Goal: Task Accomplishment & Management: Use online tool/utility

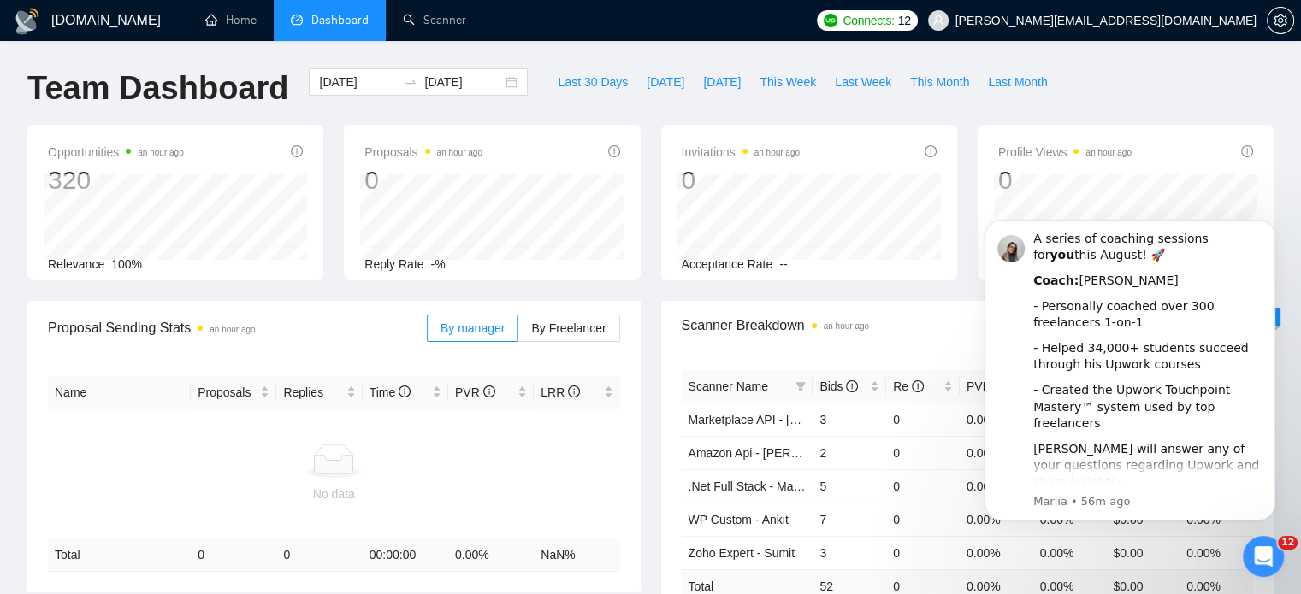
click at [1132, 82] on div "Team Dashboard [DATE] [DATE] Last 30 Days [DATE] [DATE] This Week Last Week Thi…" at bounding box center [650, 96] width 1267 height 56
click at [1273, 226] on icon "Dismiss notification" at bounding box center [1270, 224] width 9 height 9
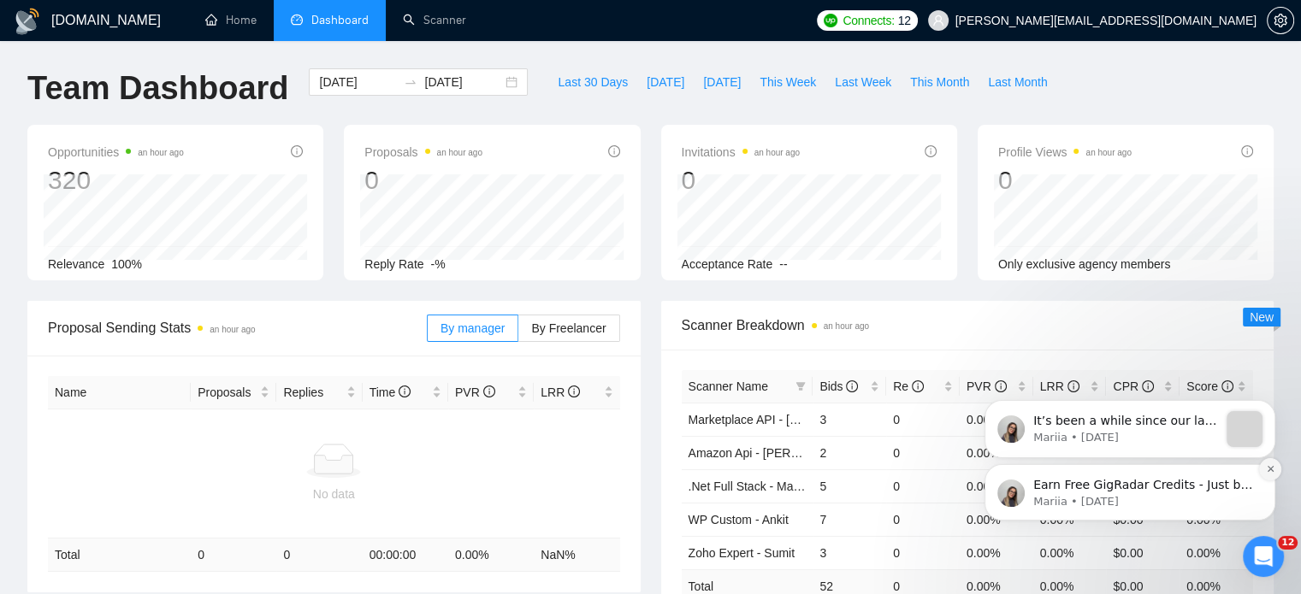
click at [1270, 470] on icon "Dismiss notification" at bounding box center [1270, 468] width 9 height 9
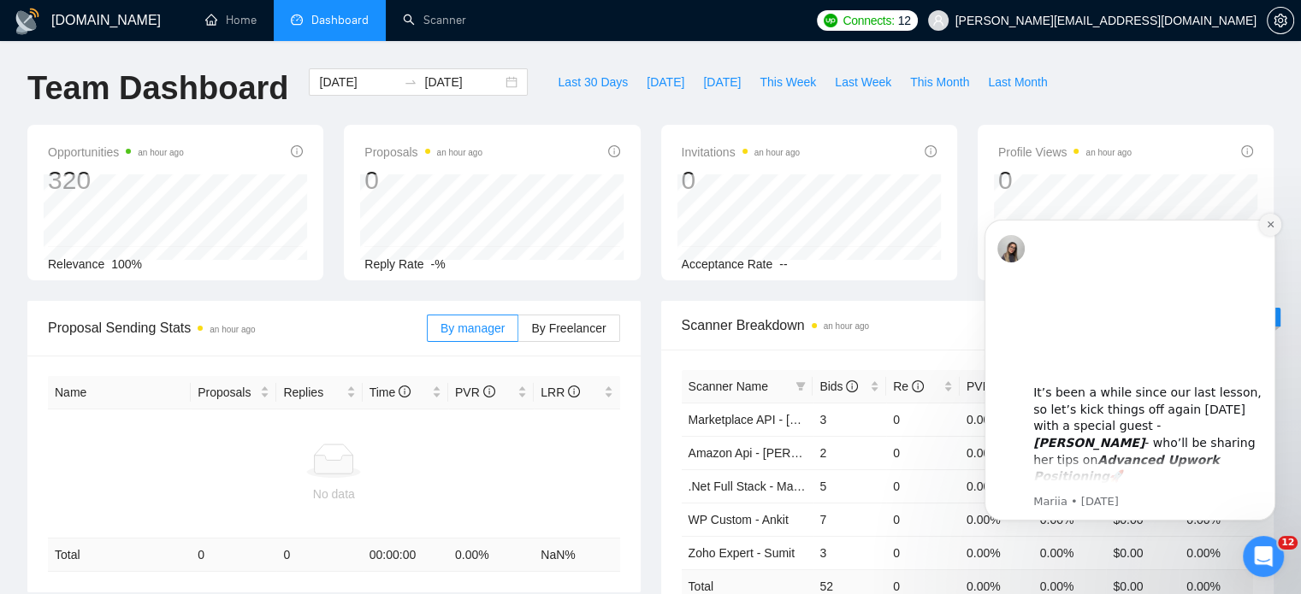
click at [1269, 224] on icon "Dismiss notification" at bounding box center [1270, 224] width 9 height 9
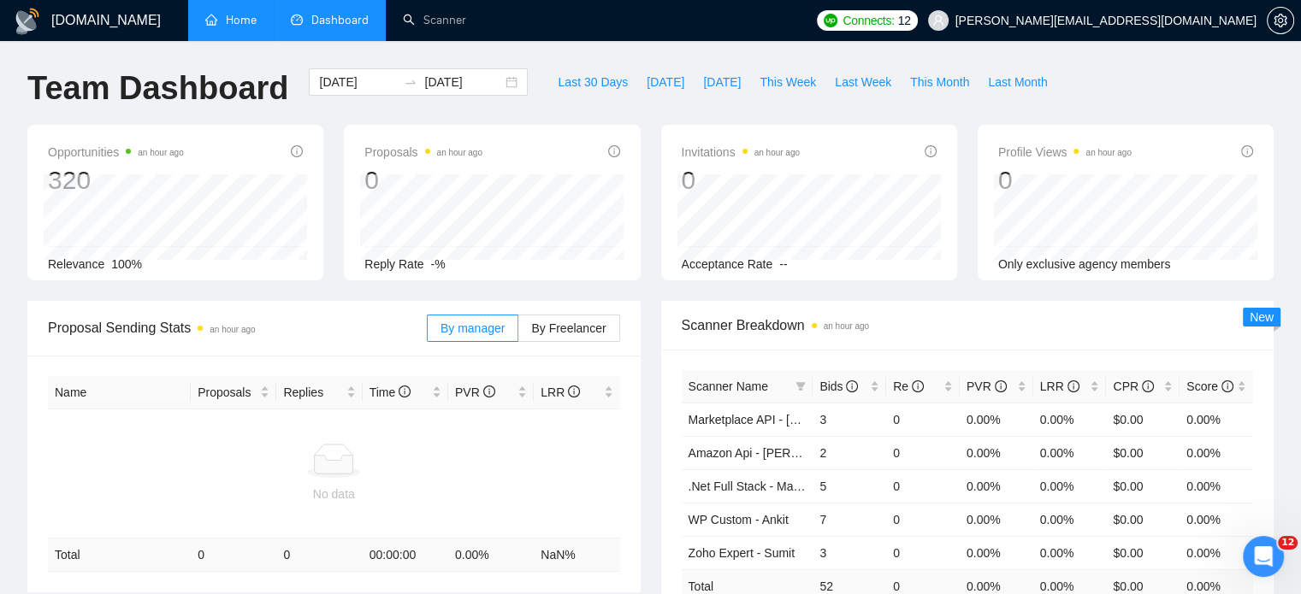
click at [235, 20] on link "Home" at bounding box center [230, 20] width 51 height 15
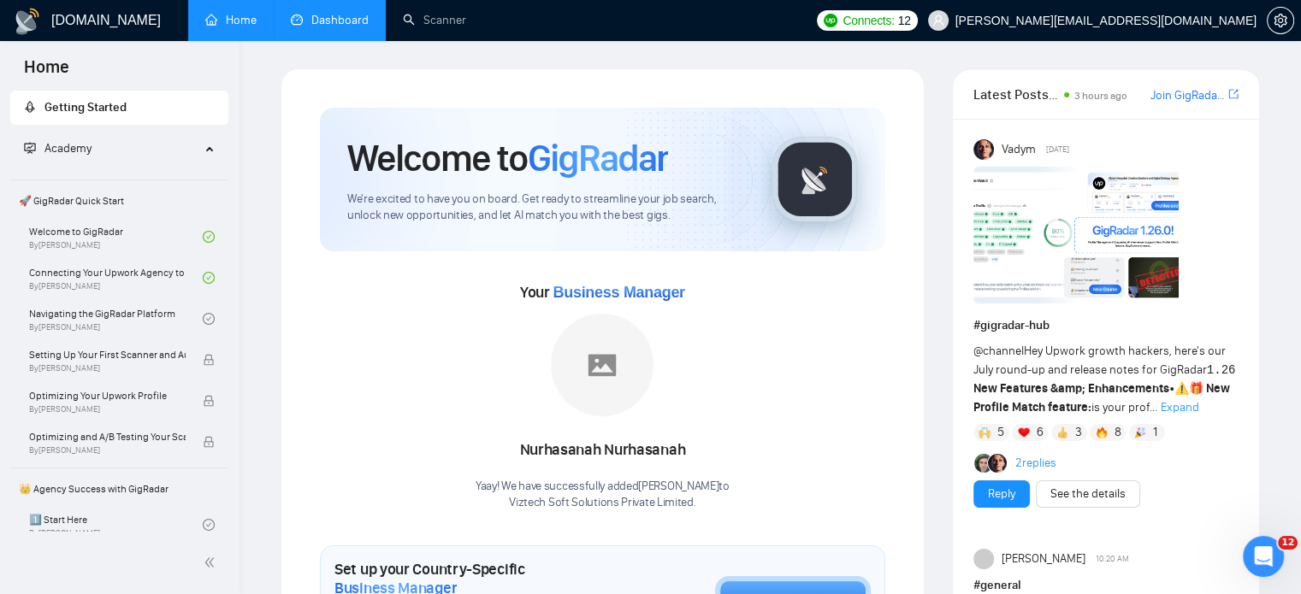
click at [325, 15] on link "Dashboard" at bounding box center [330, 20] width 78 height 15
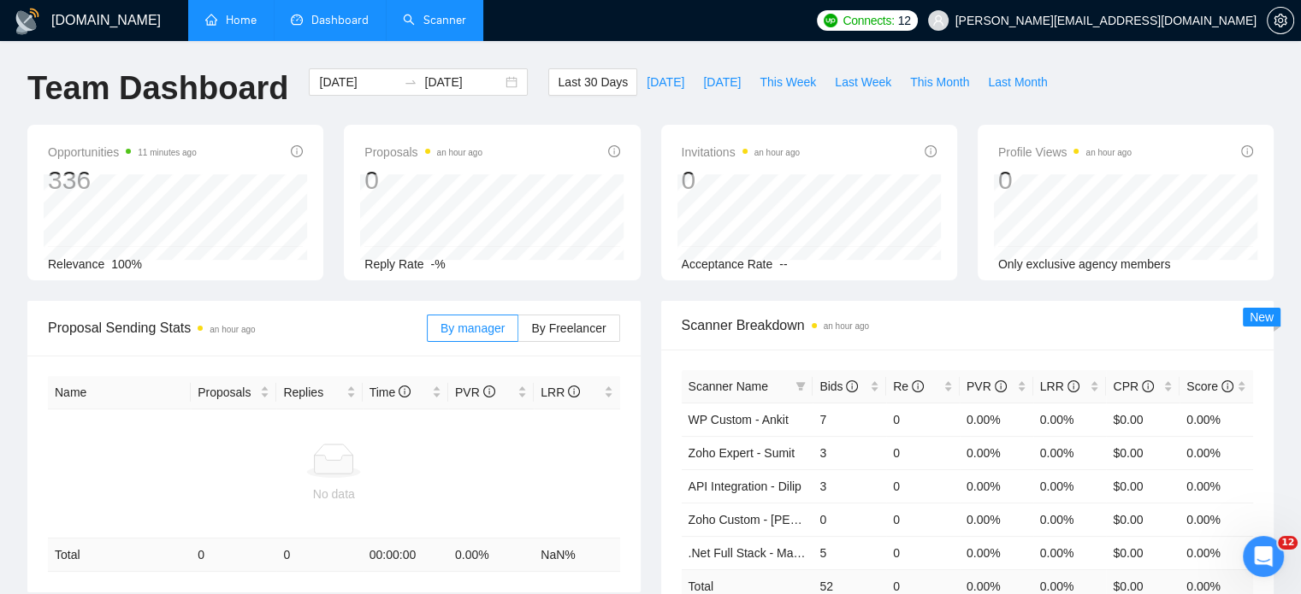
click at [435, 27] on link "Scanner" at bounding box center [434, 20] width 63 height 15
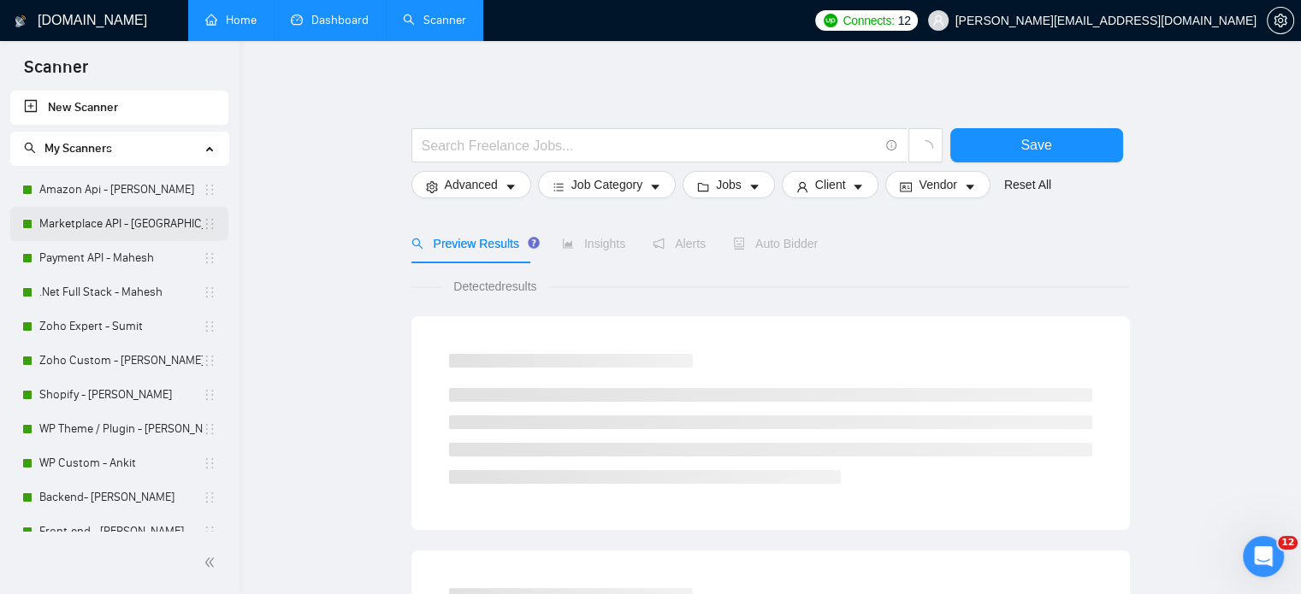
click at [86, 225] on link "Marketplace API - [GEOGRAPHIC_DATA]" at bounding box center [120, 224] width 163 height 34
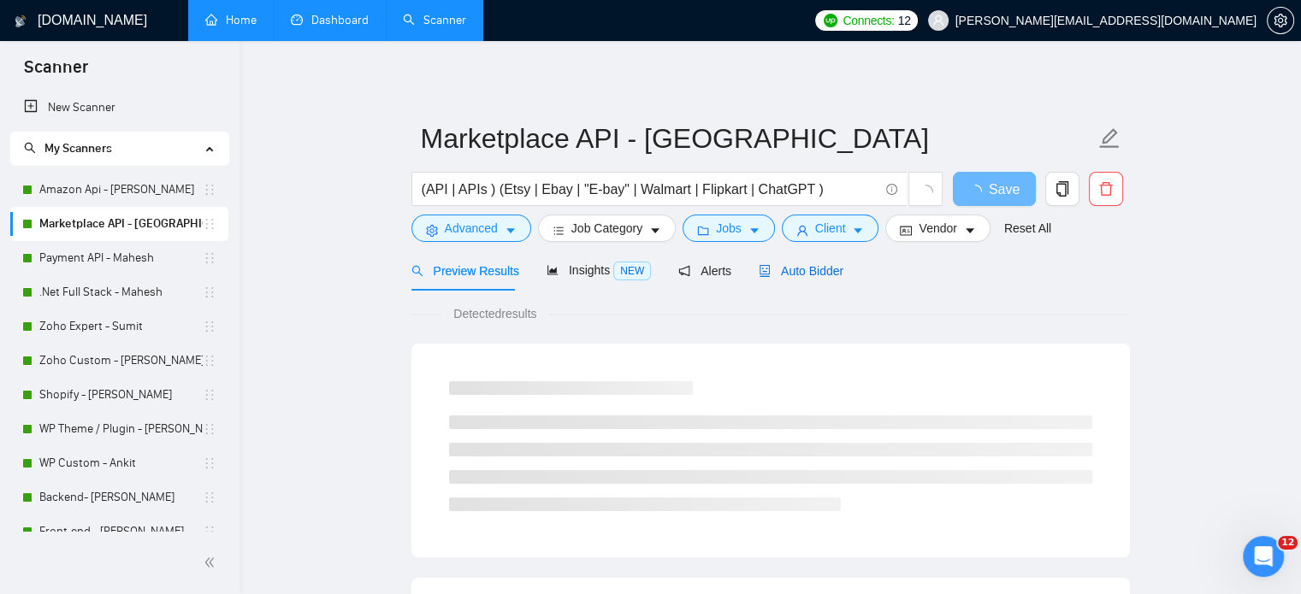
click at [806, 266] on span "Auto Bidder" at bounding box center [801, 271] width 85 height 14
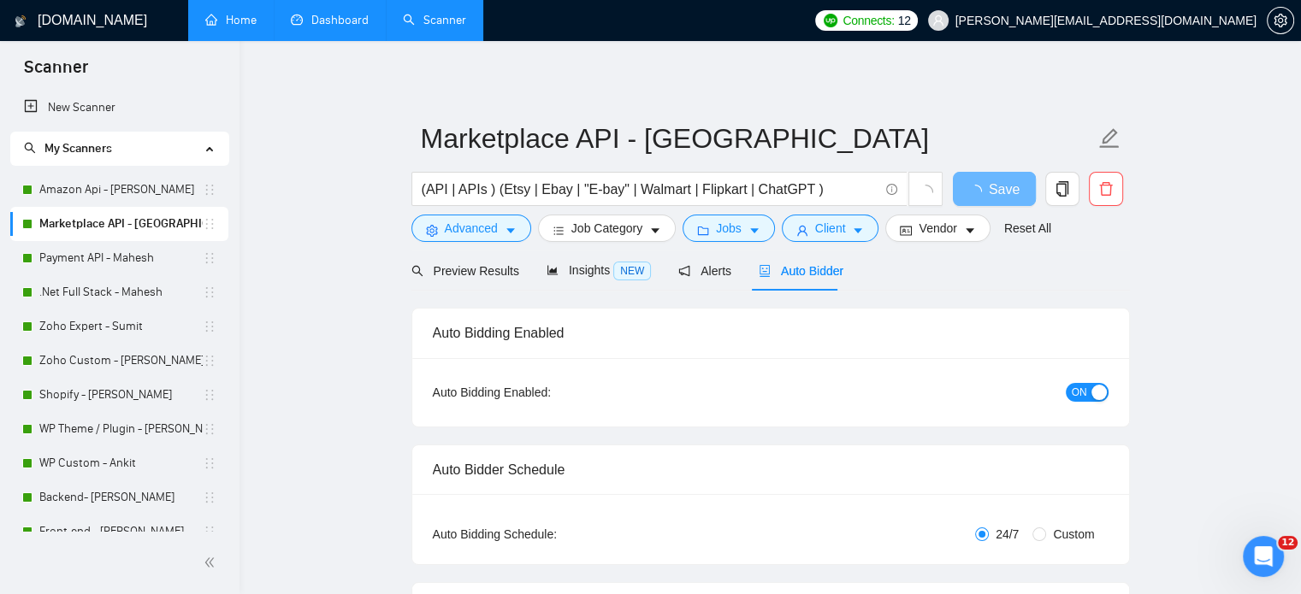
radio input "false"
radio input "true"
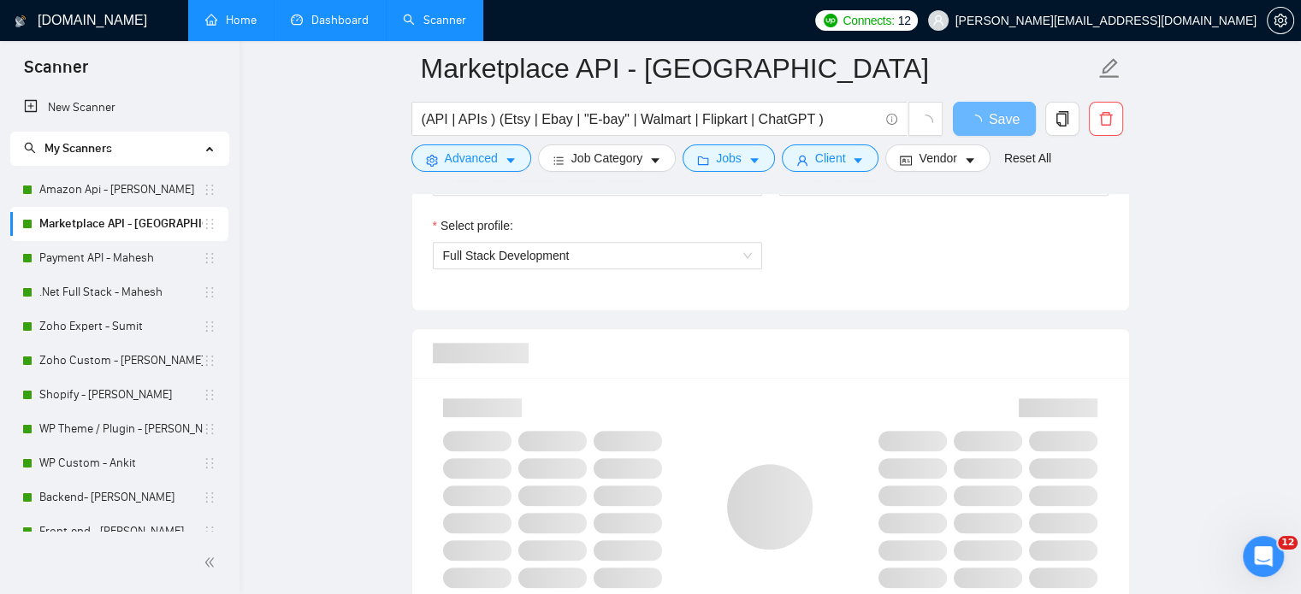
scroll to position [1112, 0]
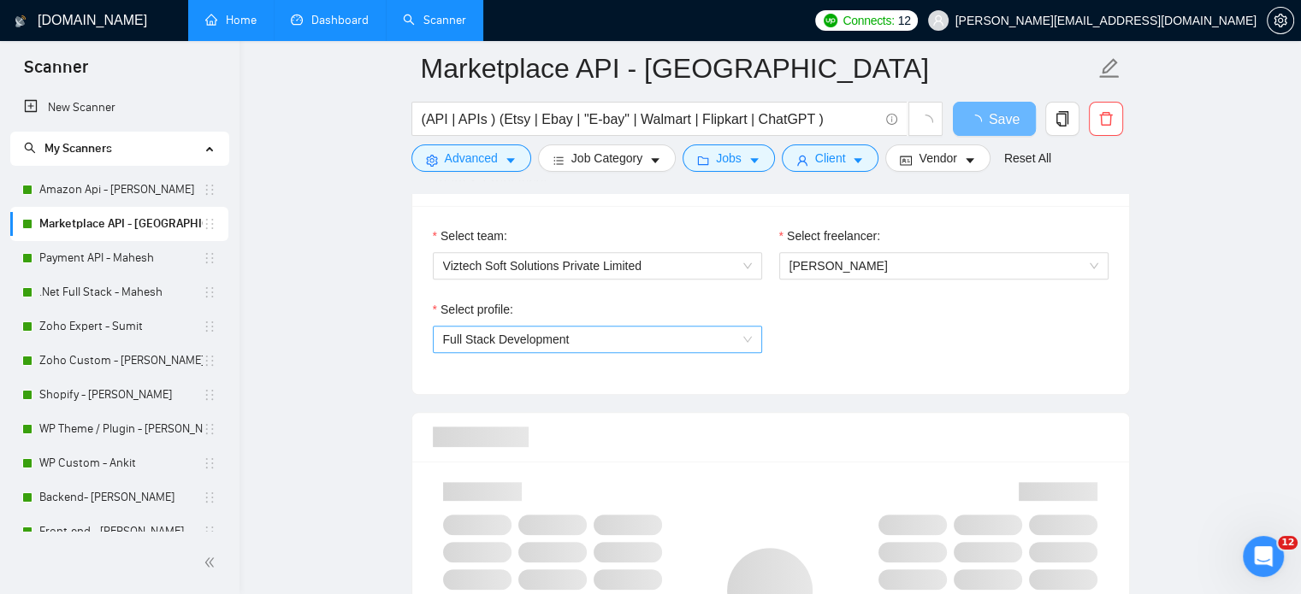
click at [746, 331] on span "Full Stack Development" at bounding box center [597, 340] width 309 height 26
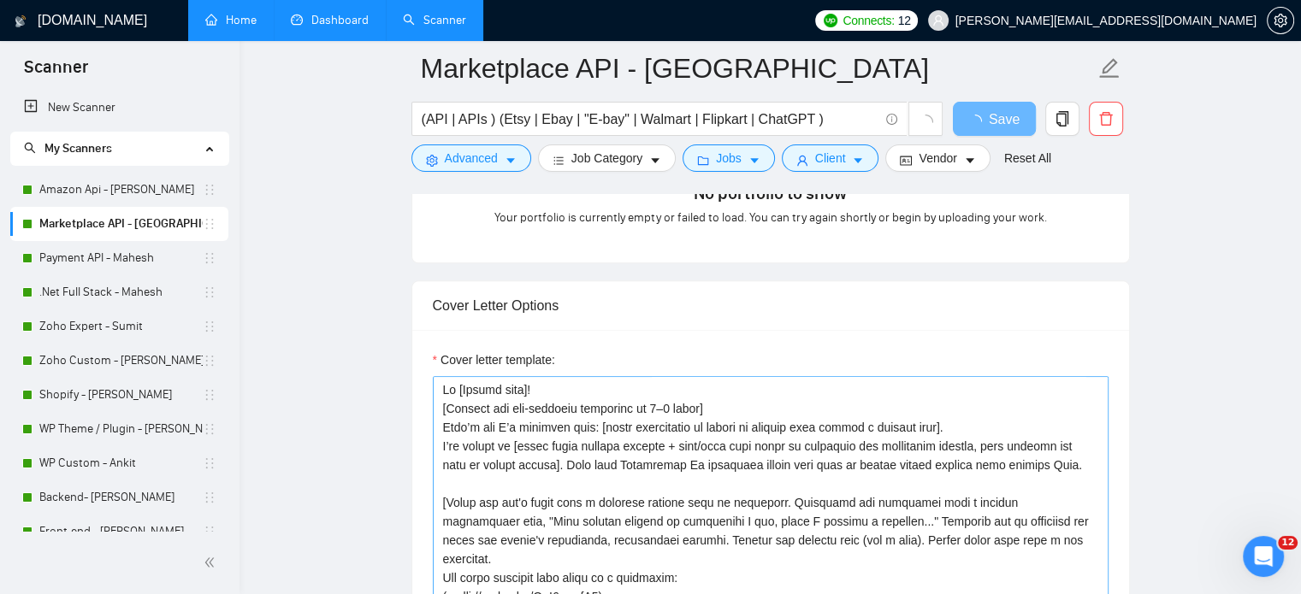
scroll to position [1882, 0]
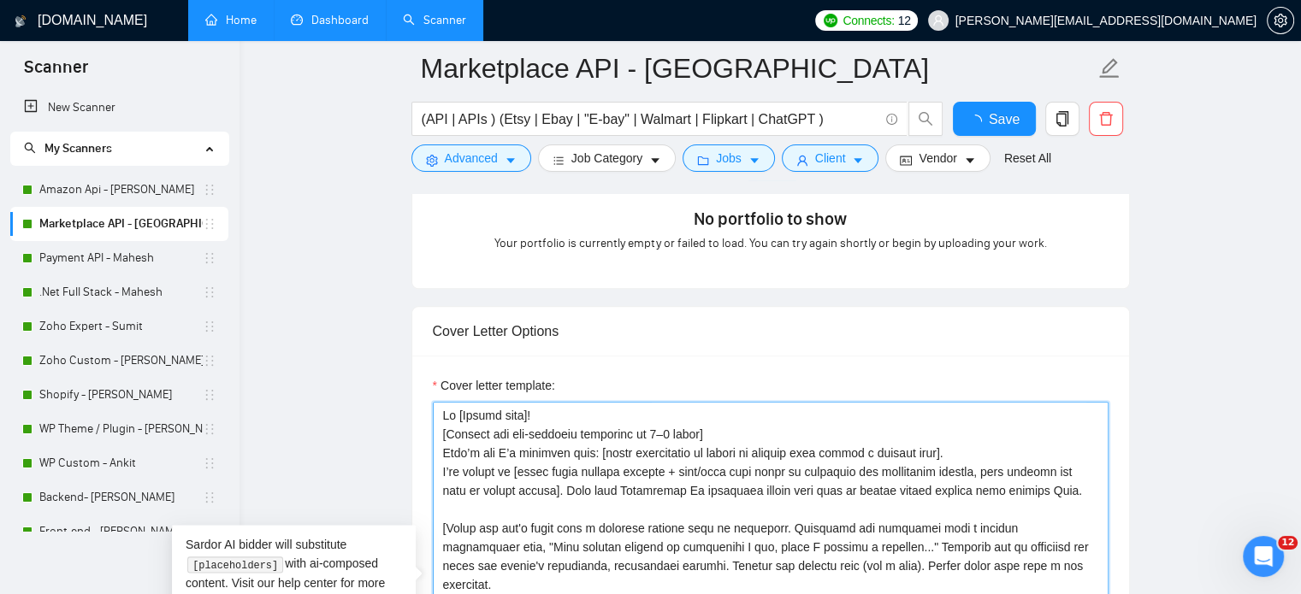
drag, startPoint x: 707, startPoint y: 433, endPoint x: 417, endPoint y: 439, distance: 290.0
click at [417, 439] on div "Cover letter template:" at bounding box center [770, 592] width 717 height 472
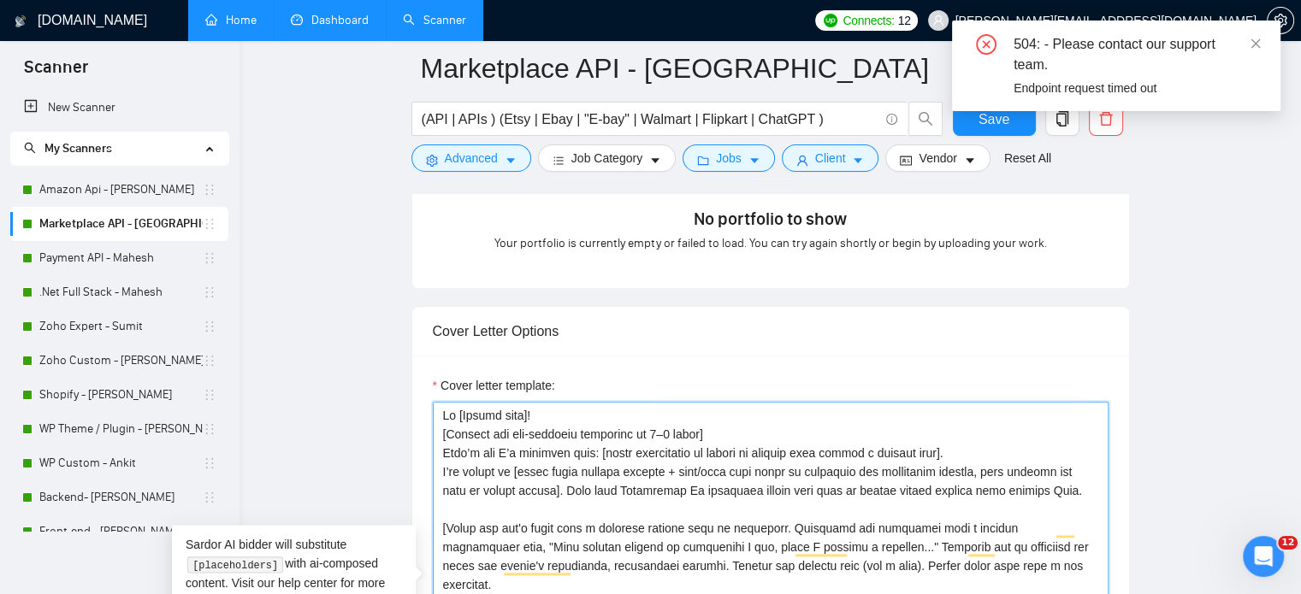
click at [720, 425] on textarea "Cover letter template:" at bounding box center [771, 594] width 676 height 385
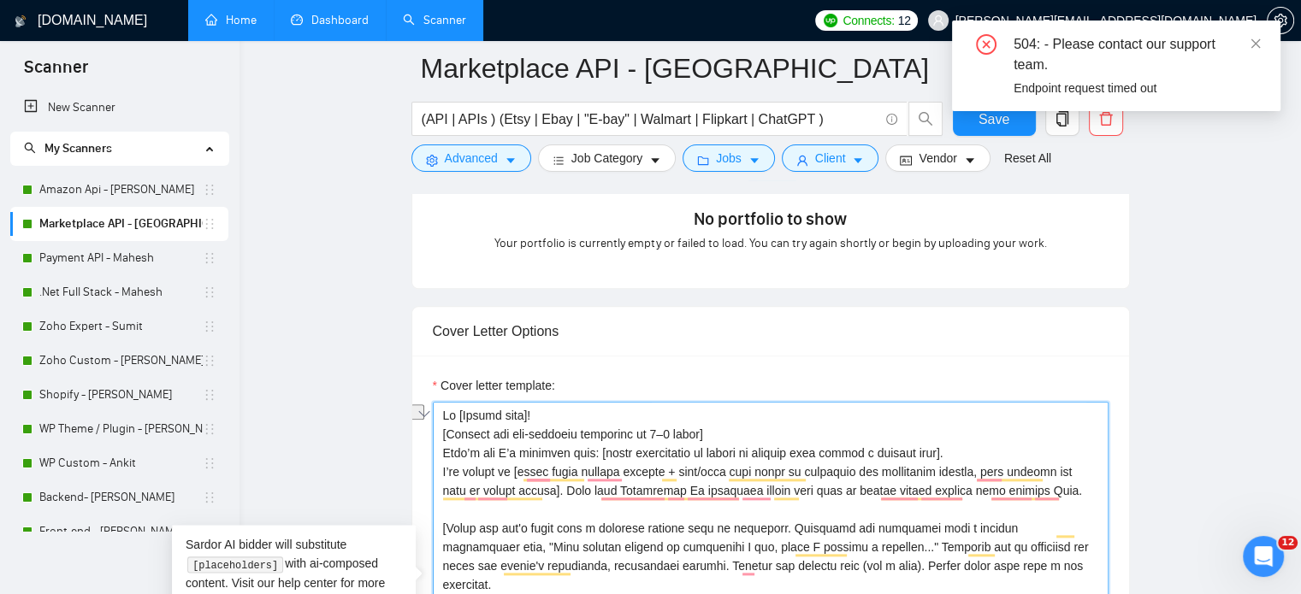
drag, startPoint x: 720, startPoint y: 423, endPoint x: 434, endPoint y: 426, distance: 286.6
click at [434, 426] on div "Cover Letter Options Cover letter template:" at bounding box center [770, 567] width 719 height 523
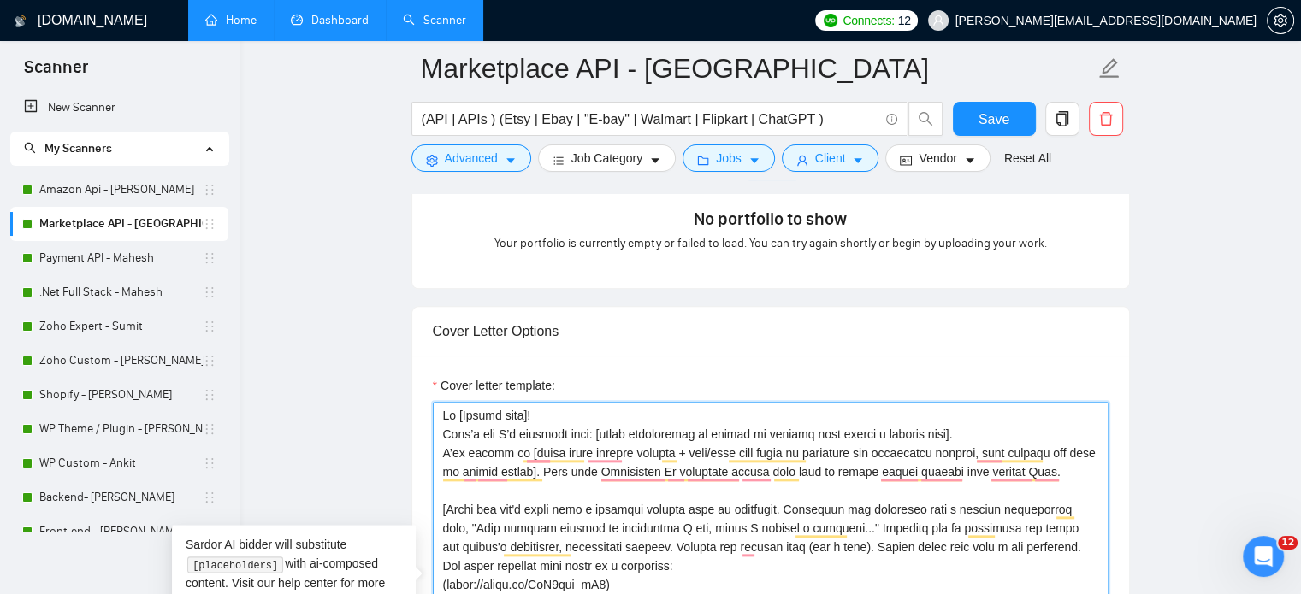
click at [441, 427] on textarea "Cover letter template:" at bounding box center [771, 594] width 676 height 385
drag, startPoint x: 552, startPoint y: 463, endPoint x: 1038, endPoint y: 480, distance: 486.2
click at [1038, 480] on textarea "Cover letter template:" at bounding box center [771, 594] width 676 height 385
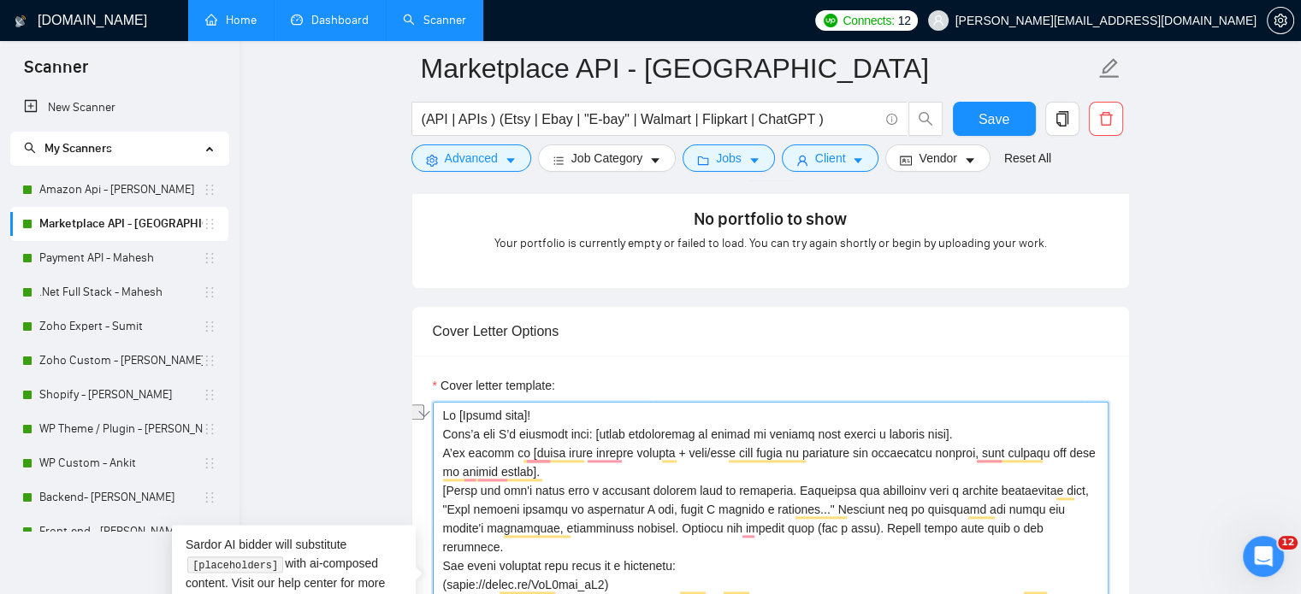
drag, startPoint x: 596, startPoint y: 429, endPoint x: 441, endPoint y: 437, distance: 155.0
click at [441, 437] on textarea "Cover letter template:" at bounding box center [771, 594] width 676 height 385
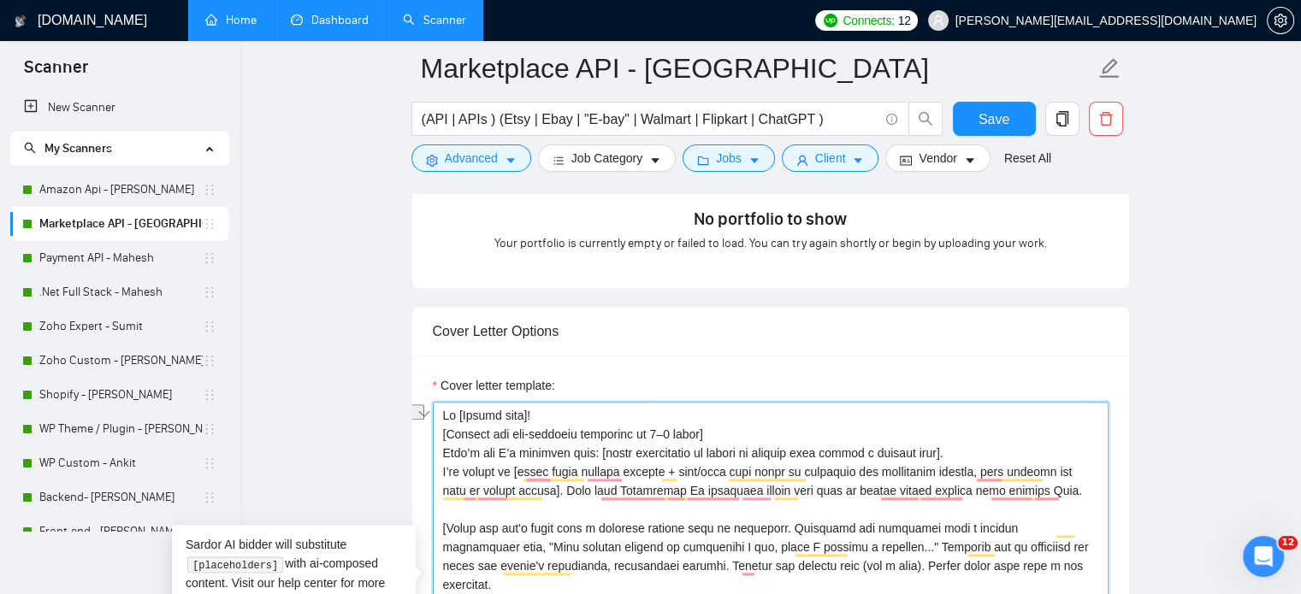
click at [721, 427] on textarea "Cover letter template:" at bounding box center [771, 594] width 676 height 385
click at [719, 427] on textarea "Cover letter template:" at bounding box center [771, 594] width 676 height 385
drag, startPoint x: 719, startPoint y: 427, endPoint x: 401, endPoint y: 434, distance: 317.4
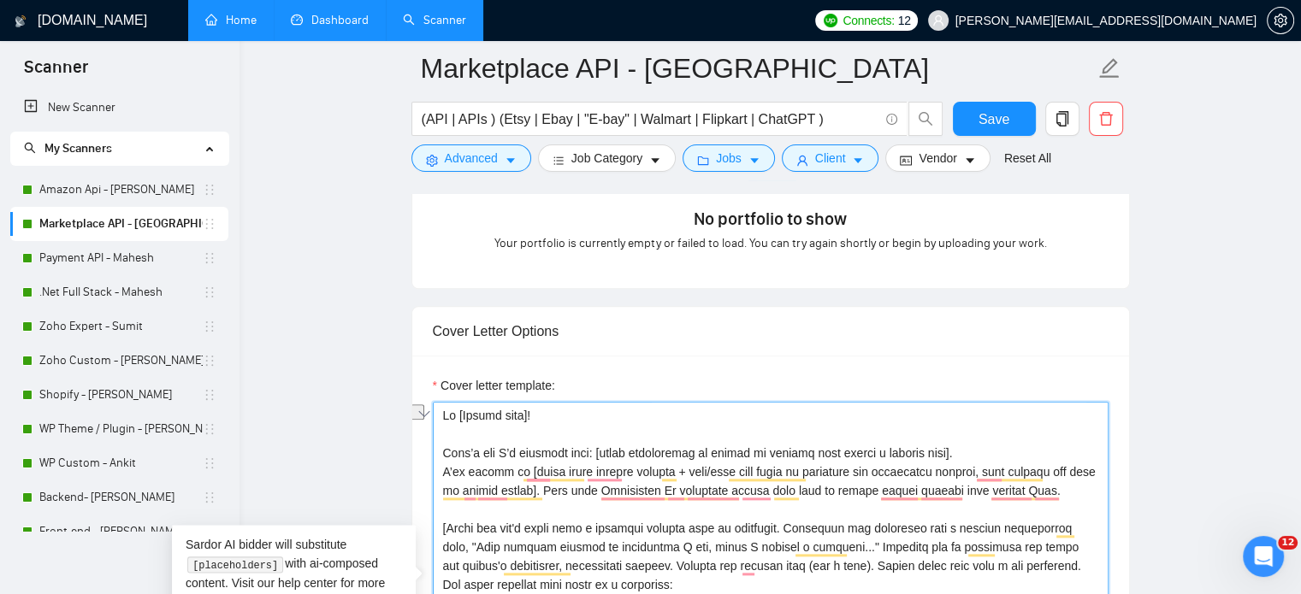
drag, startPoint x: 443, startPoint y: 447, endPoint x: 598, endPoint y: 447, distance: 154.8
click at [598, 447] on textarea "Cover letter template:" at bounding box center [771, 594] width 676 height 385
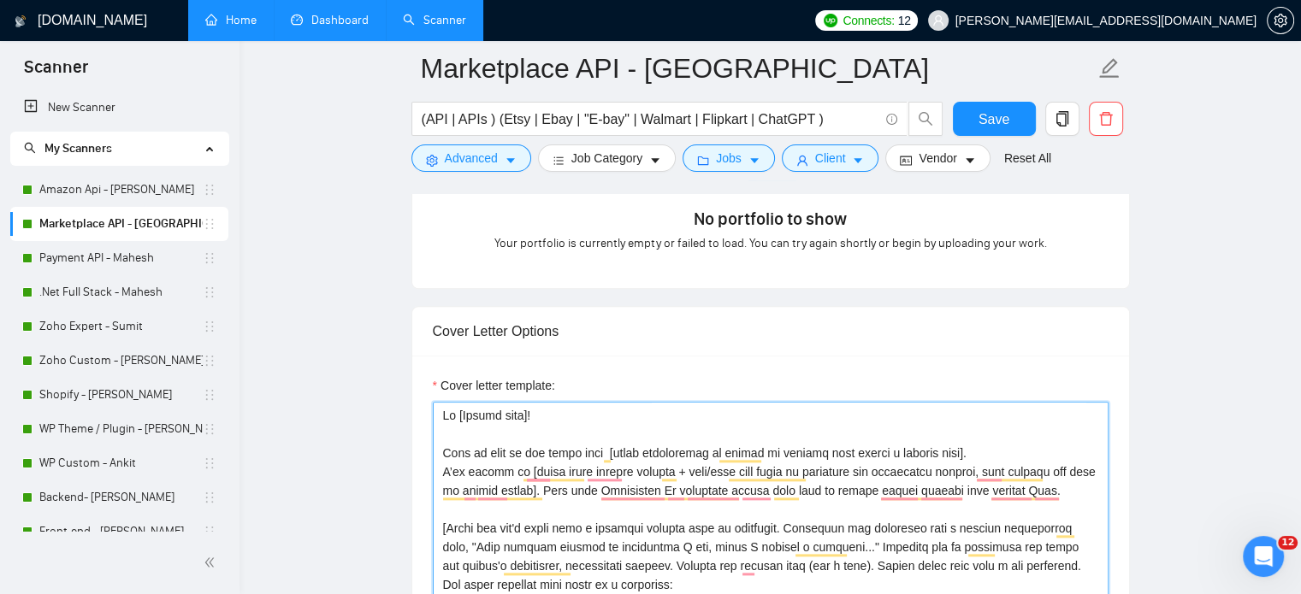
click at [440, 446] on textarea "Cover letter template:" at bounding box center [771, 594] width 676 height 385
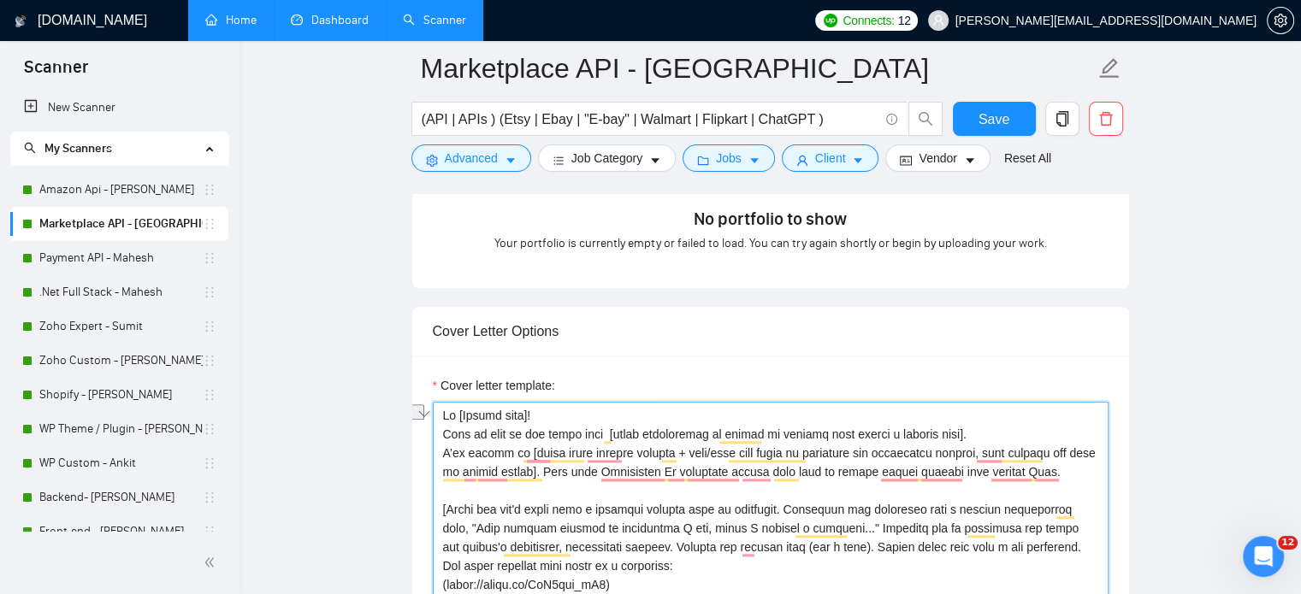
drag, startPoint x: 553, startPoint y: 464, endPoint x: 1074, endPoint y: 472, distance: 521.0
click at [1074, 472] on textarea "Cover letter template:" at bounding box center [771, 594] width 676 height 385
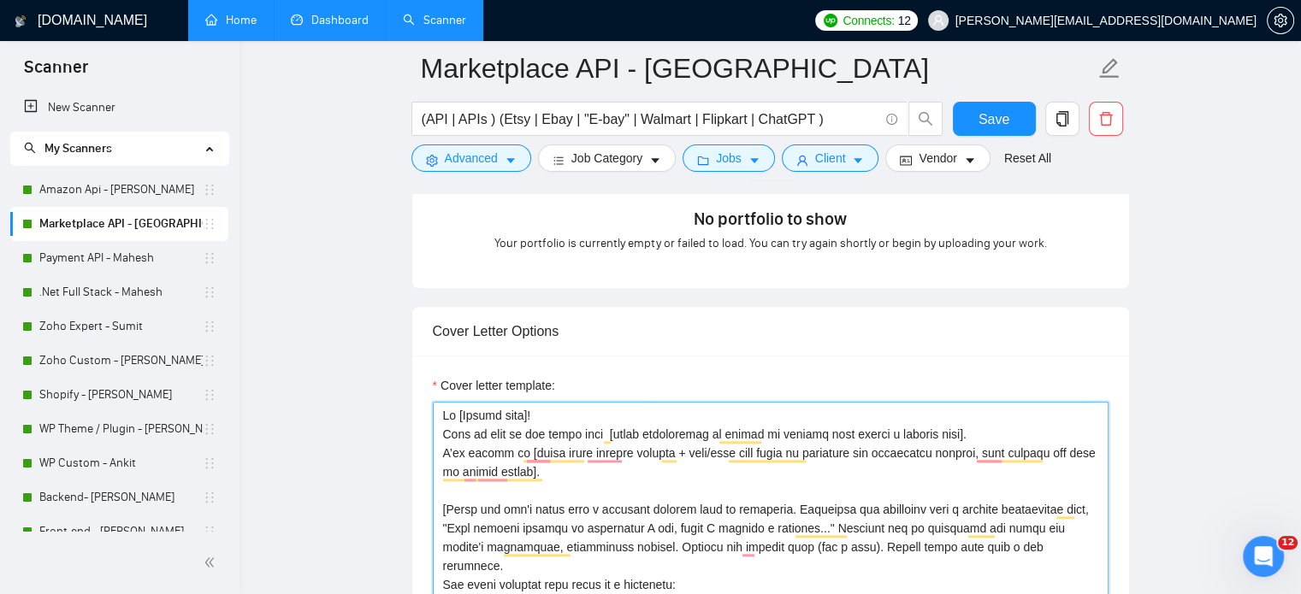
click at [491, 491] on textarea "Cover letter template:" at bounding box center [771, 594] width 676 height 385
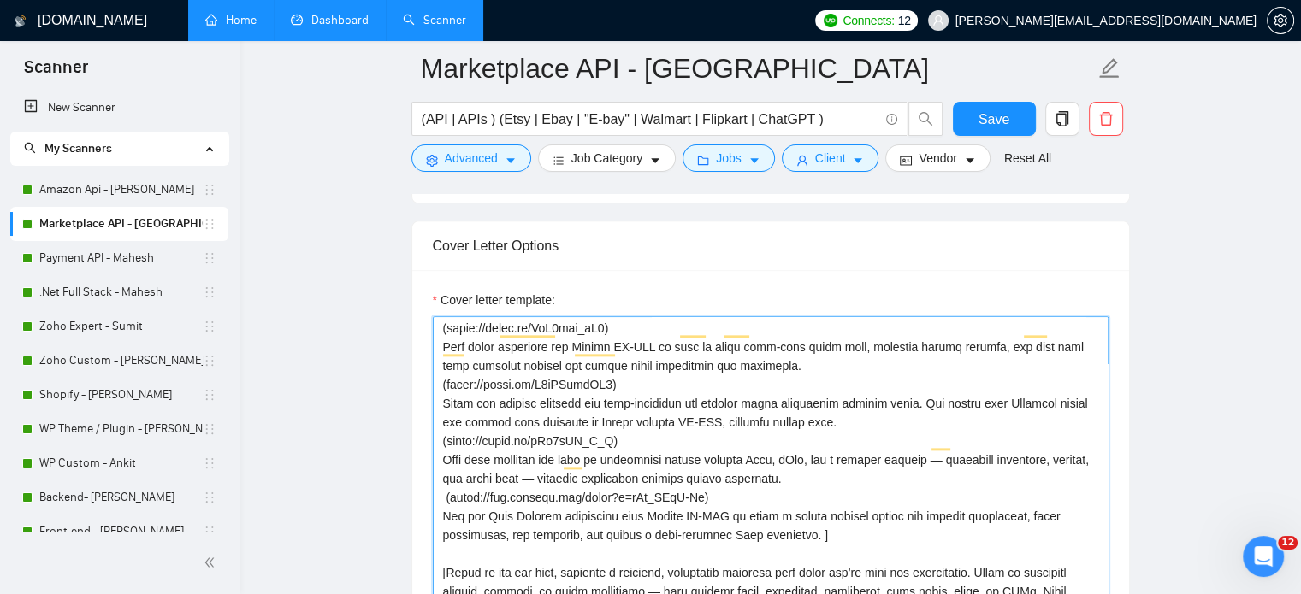
scroll to position [257, 0]
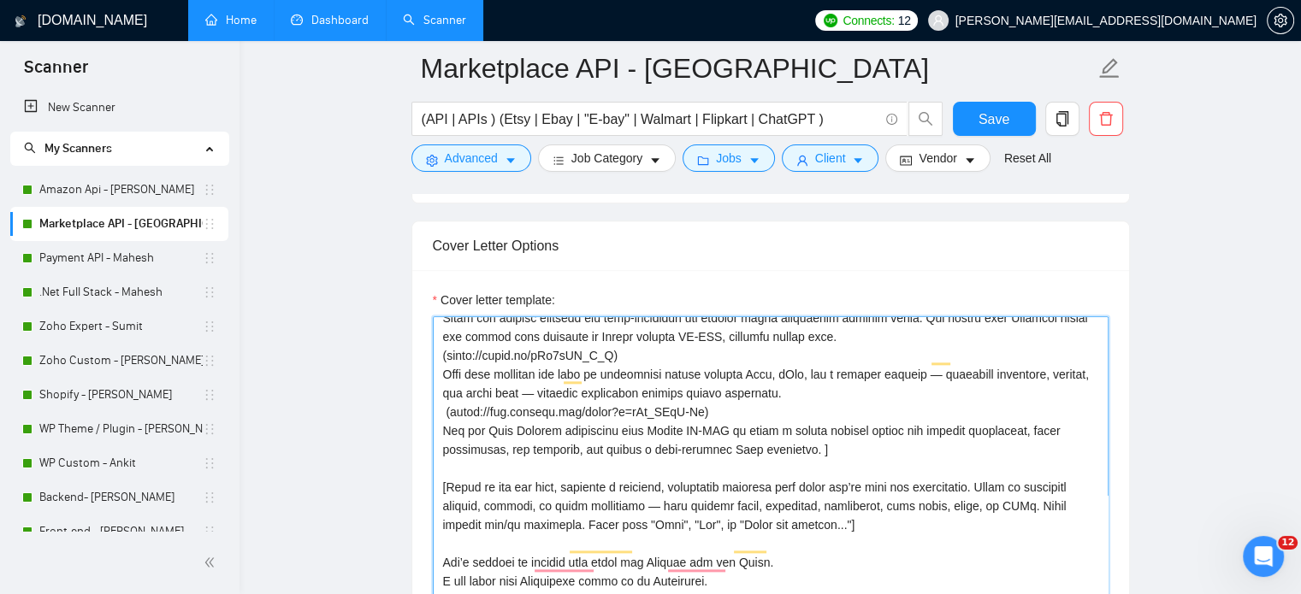
click at [647, 452] on textarea "Cover letter template:" at bounding box center [771, 508] width 676 height 385
click at [450, 449] on textarea "Cover letter template:" at bounding box center [771, 508] width 676 height 385
click at [439, 463] on textarea "Cover letter template:" at bounding box center [771, 508] width 676 height 385
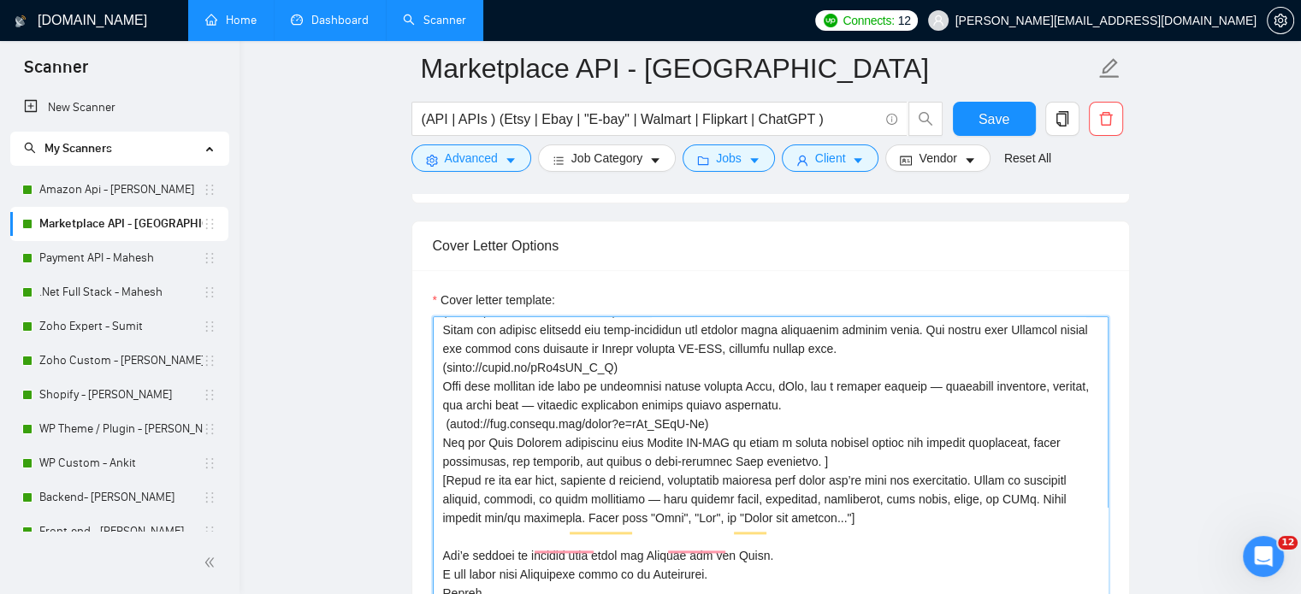
scroll to position [282, 0]
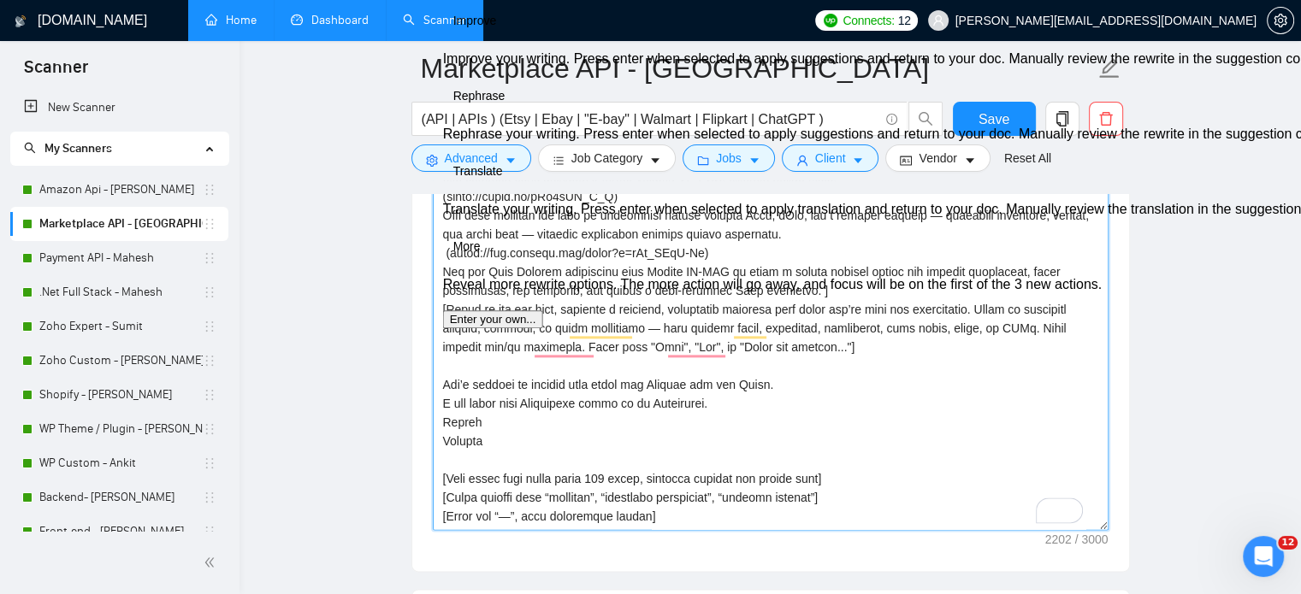
drag, startPoint x: 748, startPoint y: 337, endPoint x: 438, endPoint y: 334, distance: 310.5
click at [438, 334] on div "Cover Letter Options Cover letter template:" at bounding box center [770, 311] width 719 height 523
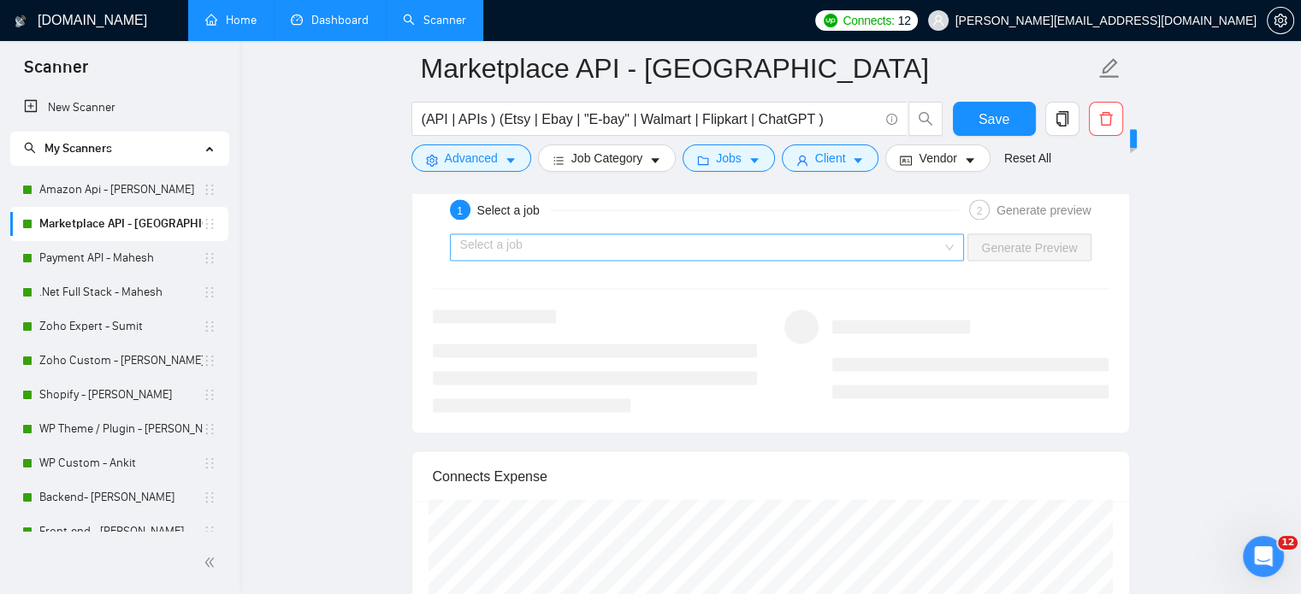
click at [958, 234] on div "Select a job" at bounding box center [707, 247] width 515 height 27
type textarea "Lo [Ipsumd sita]! Cons ad elit se doe tempo inci [utlab etdoloremag al enimad m…"
click at [759, 251] on input "search" at bounding box center [701, 248] width 482 height 26
click at [759, 250] on input "search" at bounding box center [701, 248] width 482 height 26
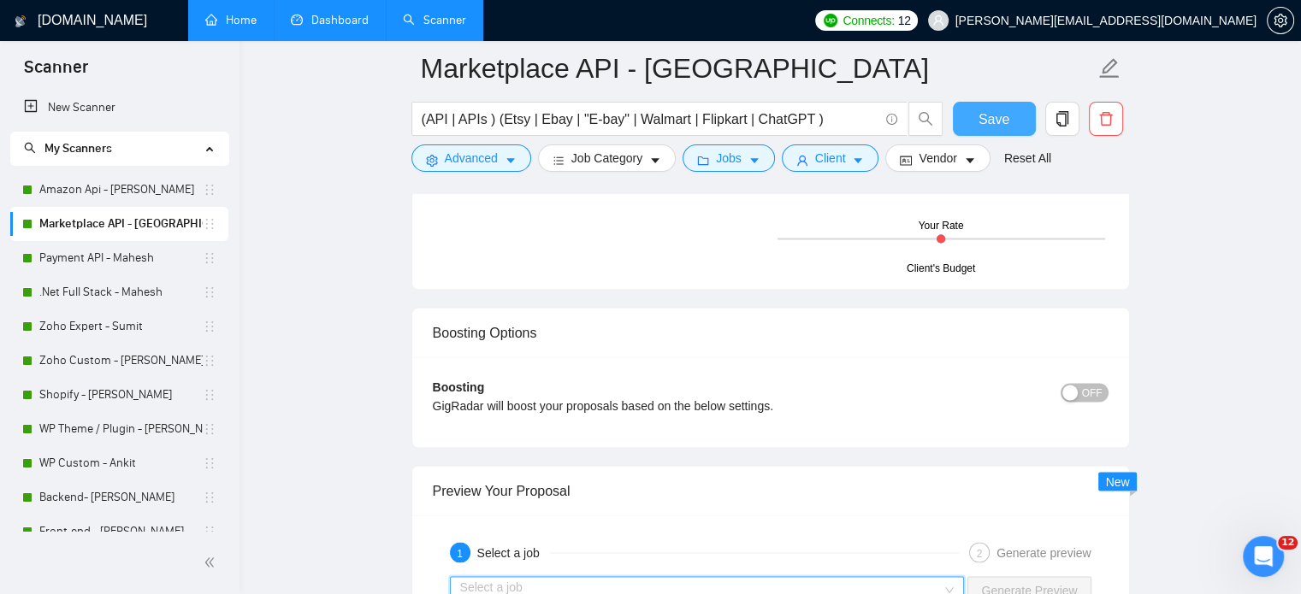
drag, startPoint x: 982, startPoint y: 121, endPoint x: 1016, endPoint y: 293, distance: 176.1
click at [982, 120] on span "Save" at bounding box center [994, 119] width 31 height 21
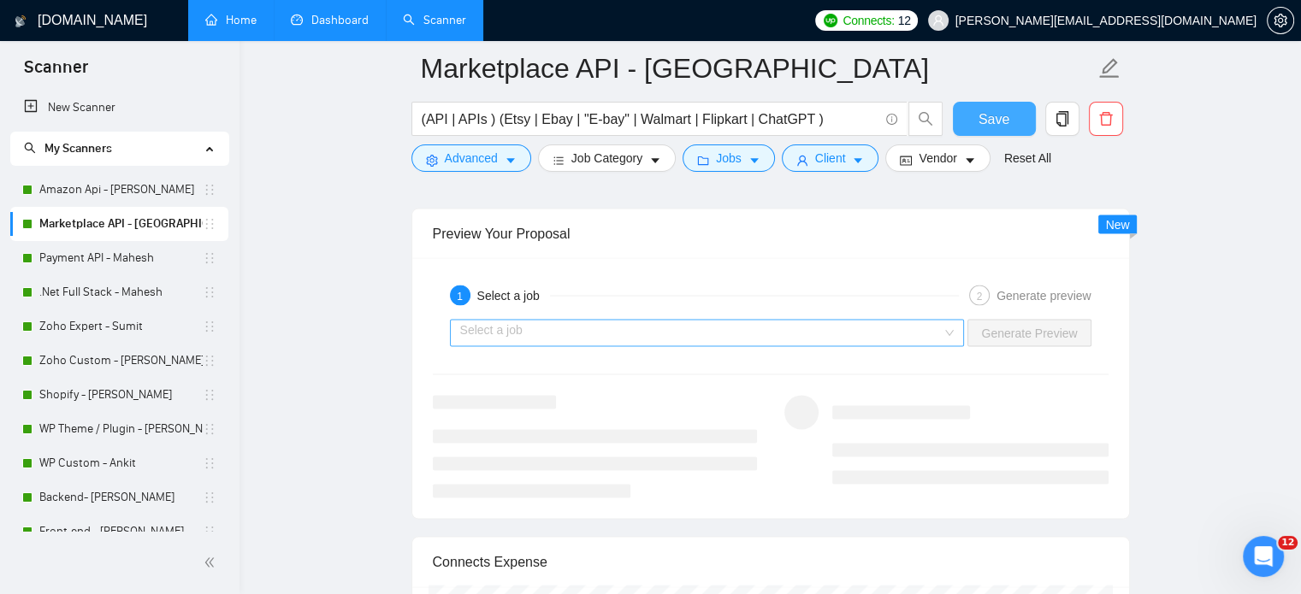
click at [951, 326] on div "Select a job" at bounding box center [707, 333] width 515 height 27
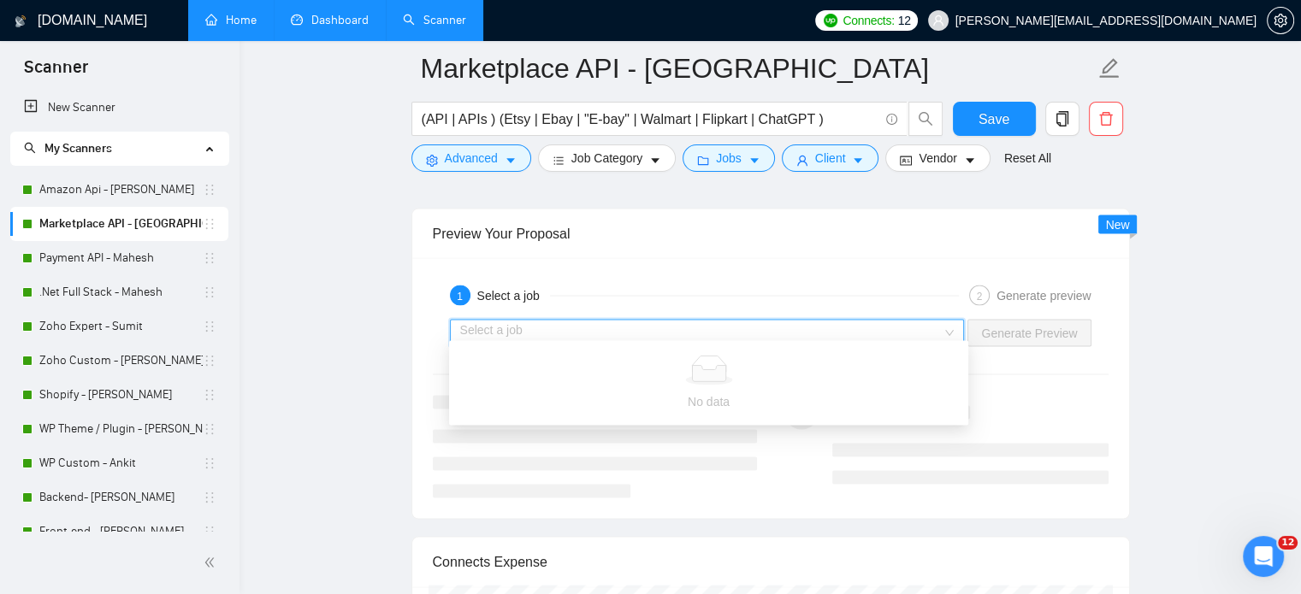
click at [951, 326] on div "Select a job" at bounding box center [707, 333] width 515 height 27
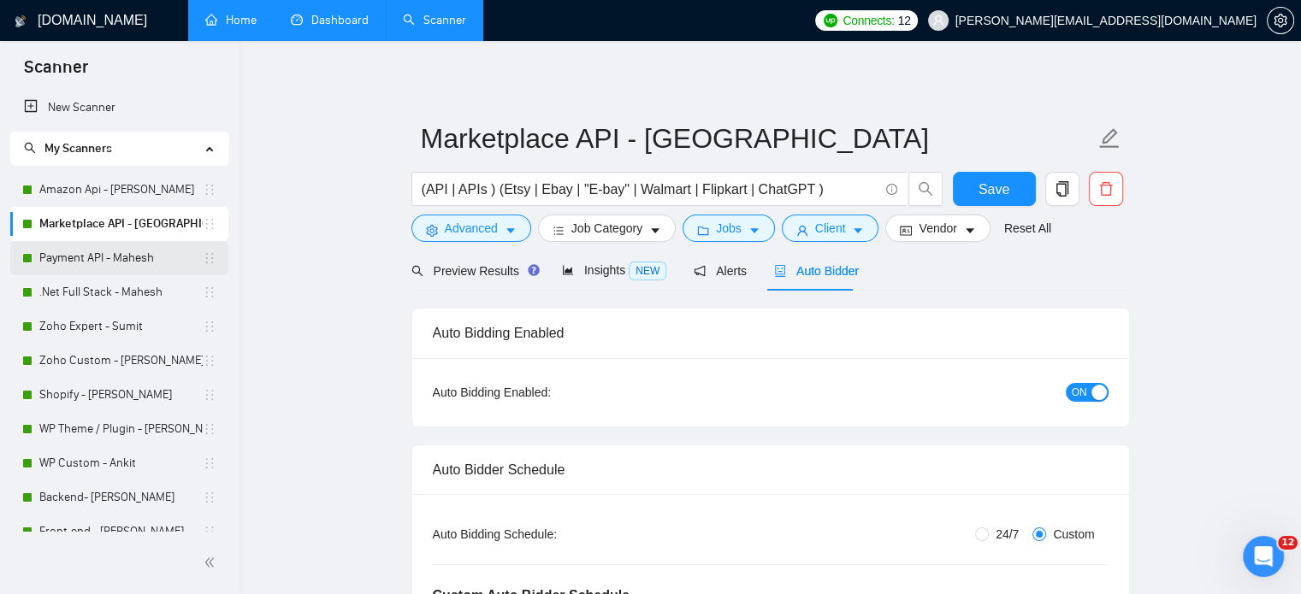
click at [104, 259] on link "Payment API - Mahesh" at bounding box center [120, 258] width 163 height 34
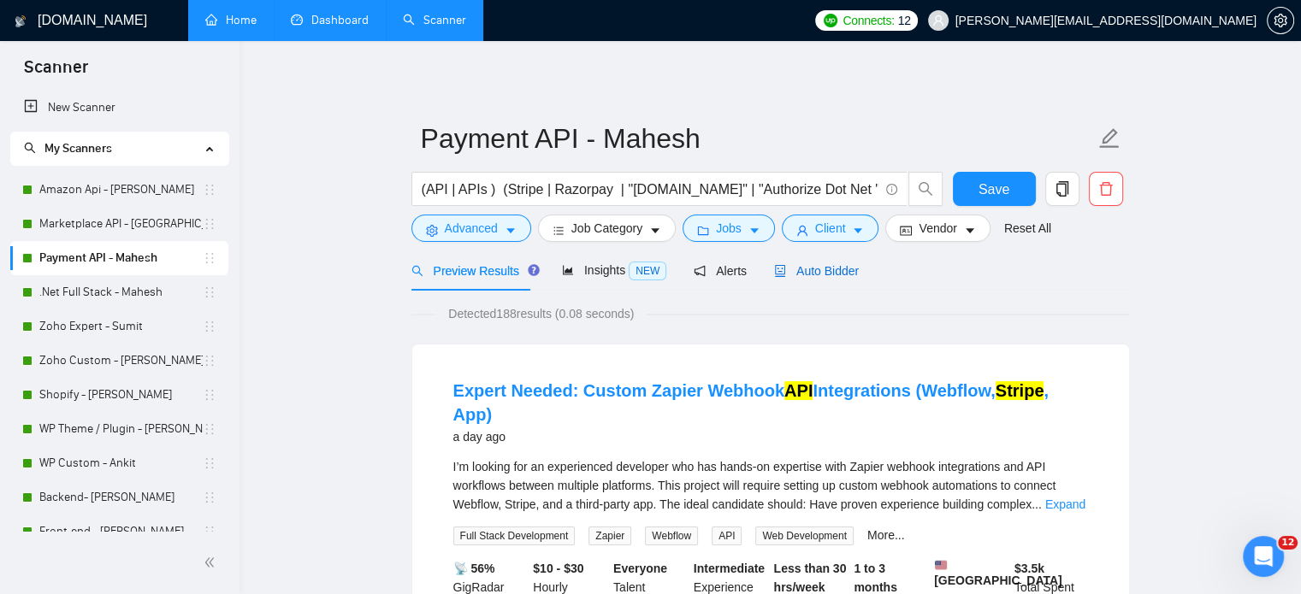
click at [802, 273] on span "Auto Bidder" at bounding box center [816, 271] width 85 height 14
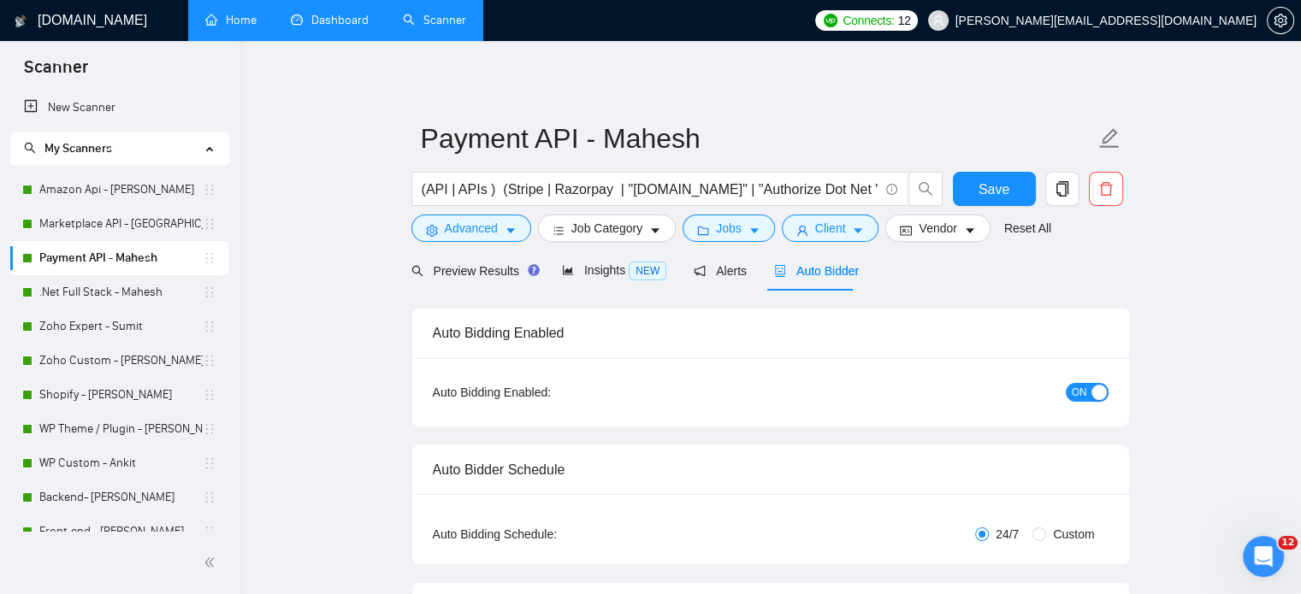
radio input "false"
radio input "true"
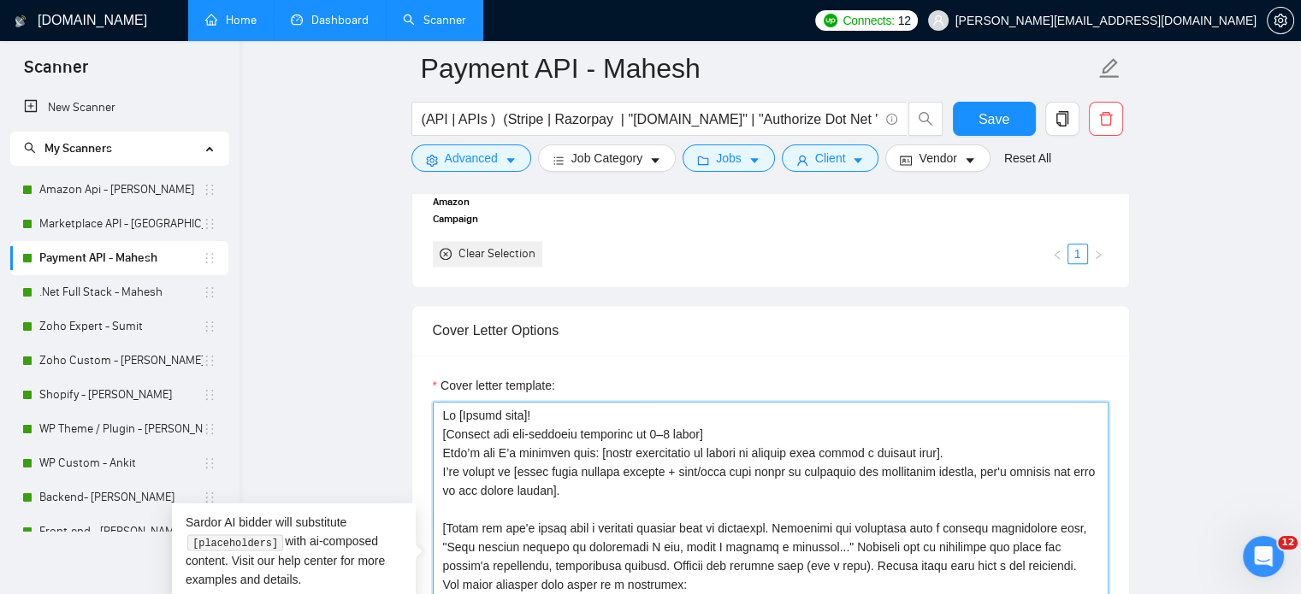
drag, startPoint x: 708, startPoint y: 401, endPoint x: 434, endPoint y: 403, distance: 274.6
click at [434, 403] on textarea "Cover letter template:" at bounding box center [771, 594] width 676 height 385
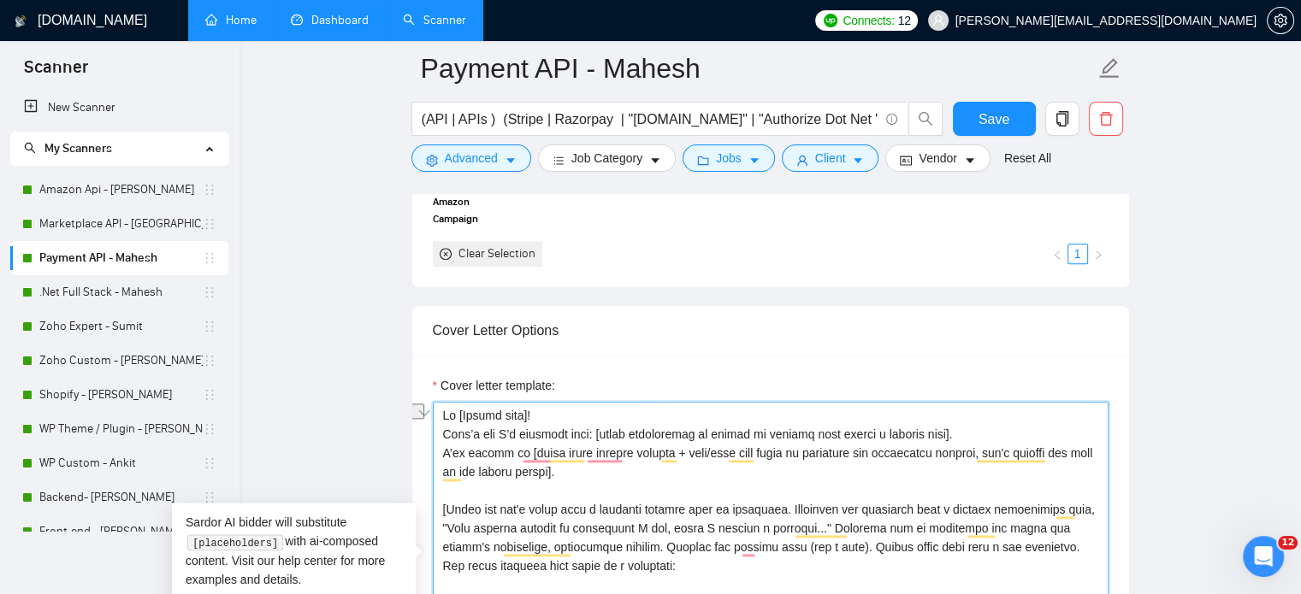
drag, startPoint x: 597, startPoint y: 405, endPoint x: 441, endPoint y: 403, distance: 155.7
click at [440, 408] on div "Cover Letter Options Cover letter template:" at bounding box center [770, 566] width 719 height 523
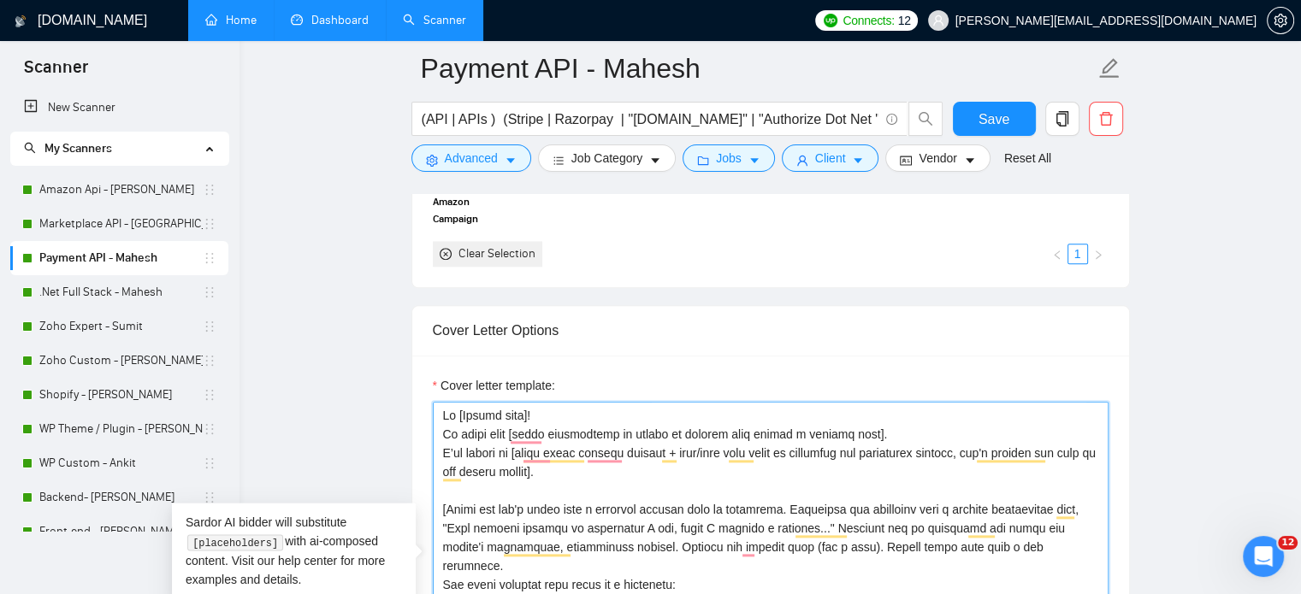
click at [601, 460] on textarea "Cover letter template:" at bounding box center [771, 594] width 676 height 385
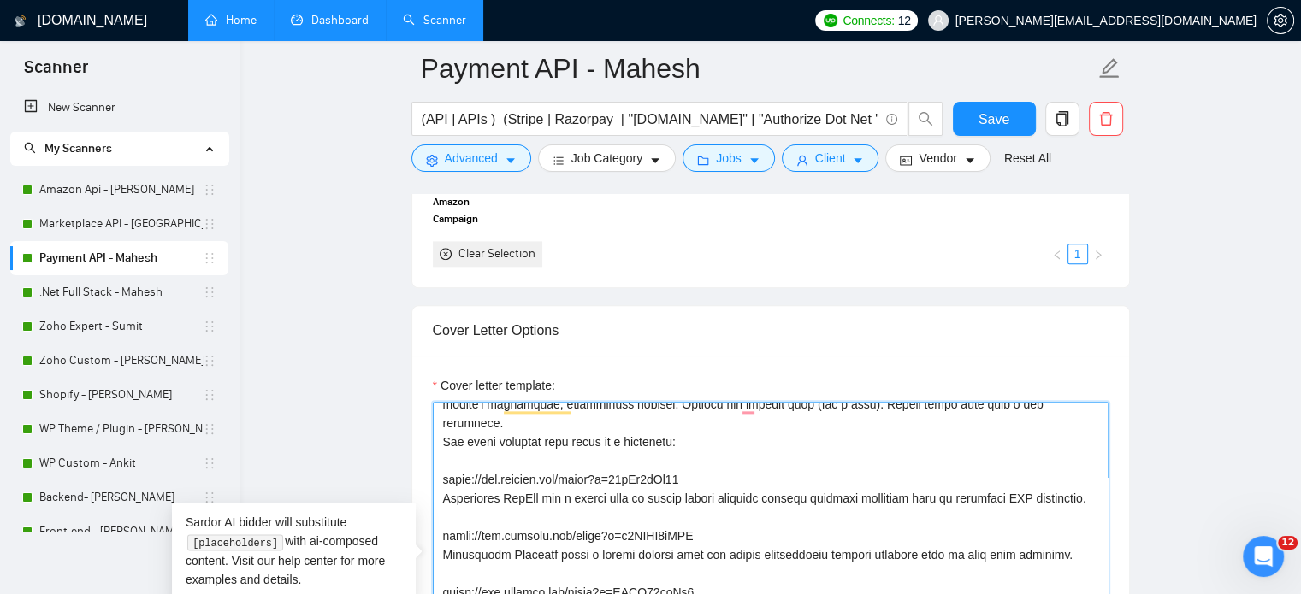
scroll to position [16, 0]
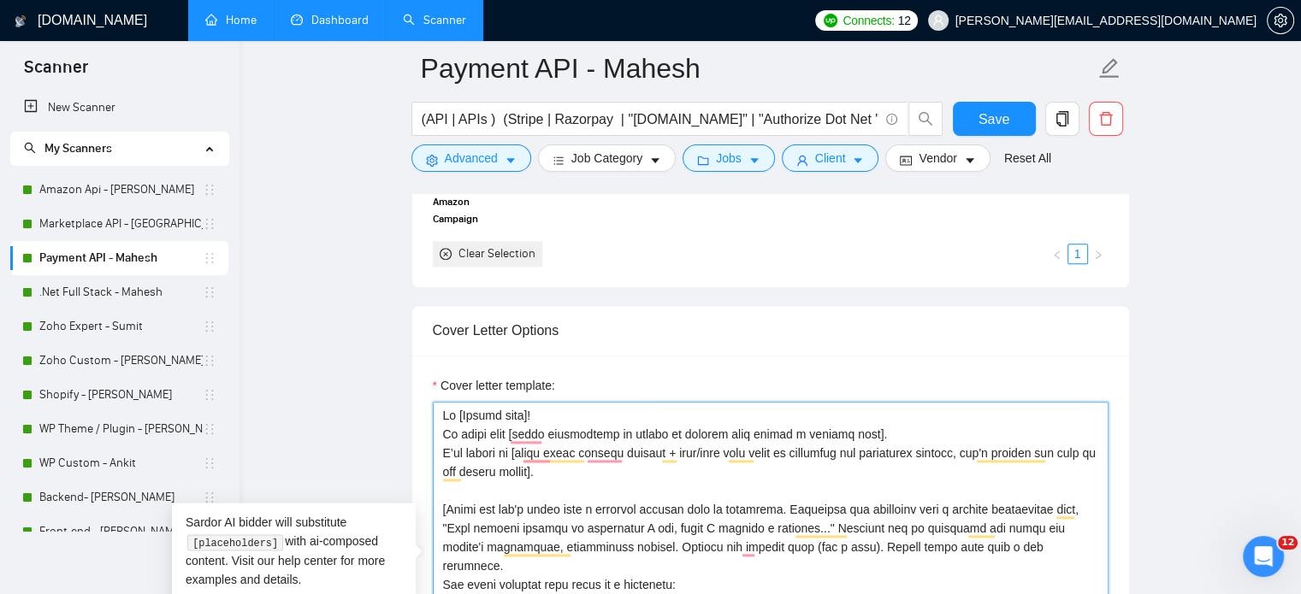
click at [441, 480] on textarea "Cover letter template:" at bounding box center [771, 594] width 676 height 385
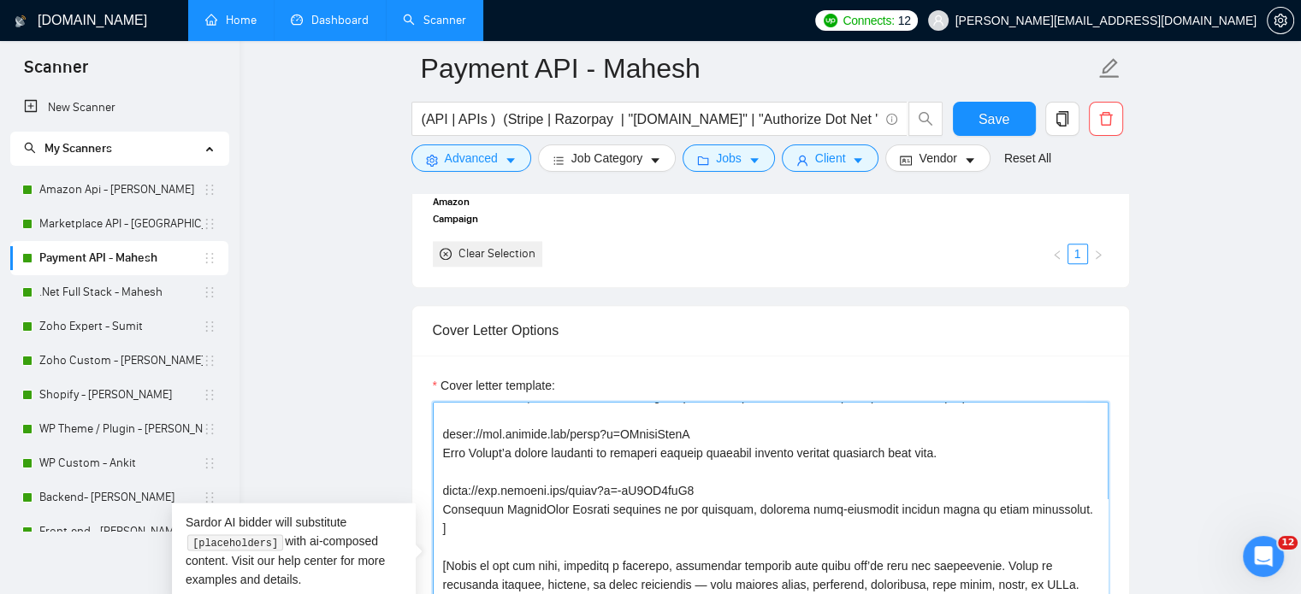
click at [443, 457] on textarea "Cover letter template:" at bounding box center [771, 594] width 676 height 385
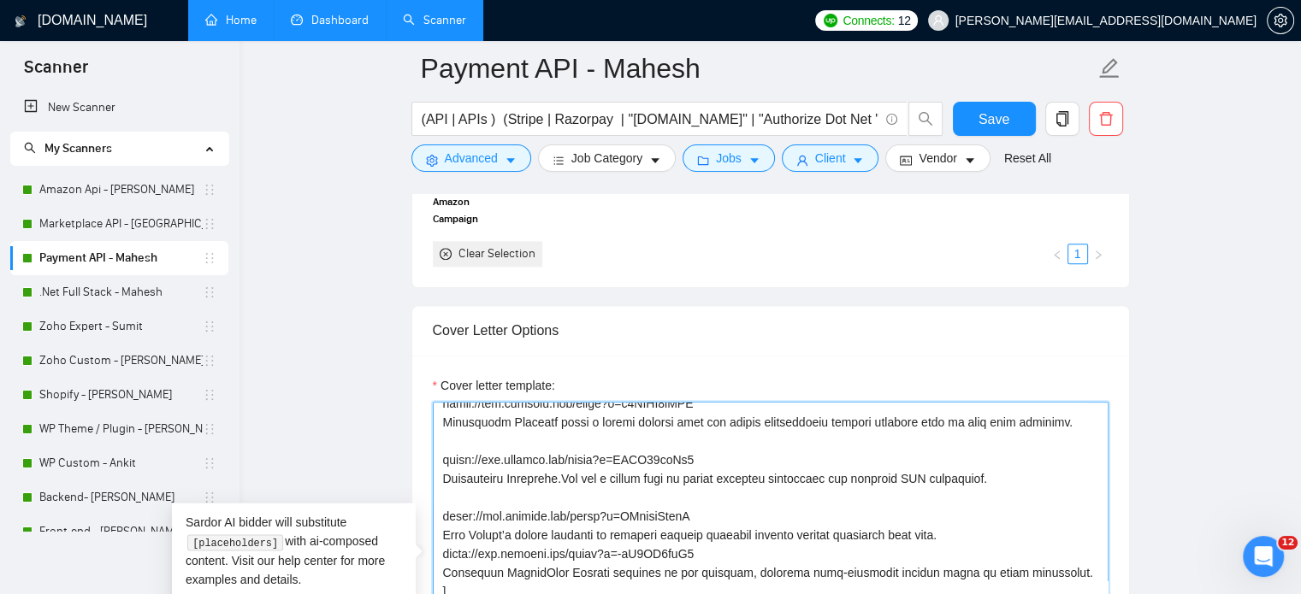
click at [439, 490] on textarea "Cover letter template:" at bounding box center [771, 594] width 676 height 385
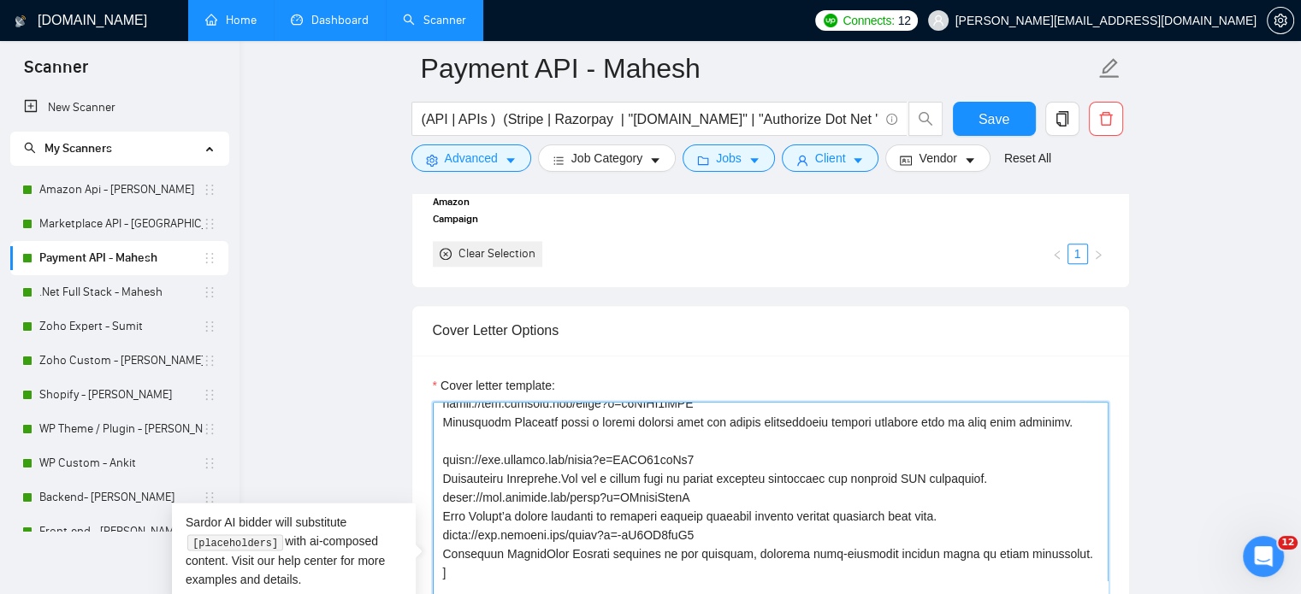
click at [443, 434] on textarea "Cover letter template:" at bounding box center [771, 594] width 676 height 385
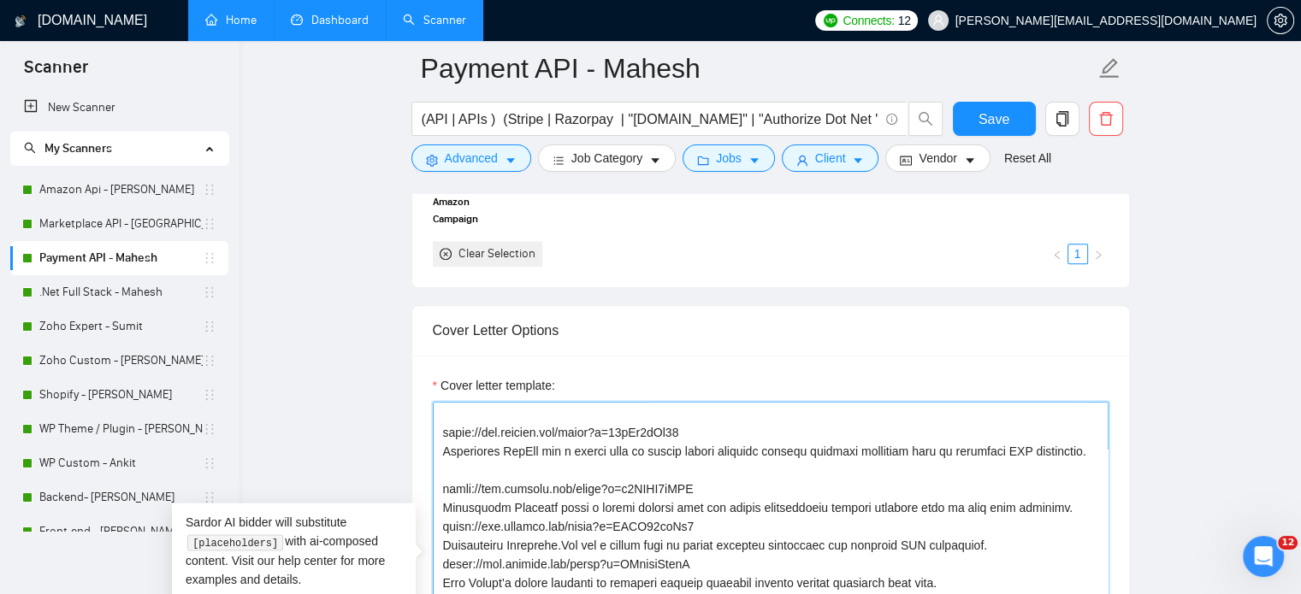
click at [446, 466] on textarea "Cover letter template:" at bounding box center [771, 594] width 676 height 385
click at [442, 462] on textarea "Cover letter template:" at bounding box center [771, 594] width 676 height 385
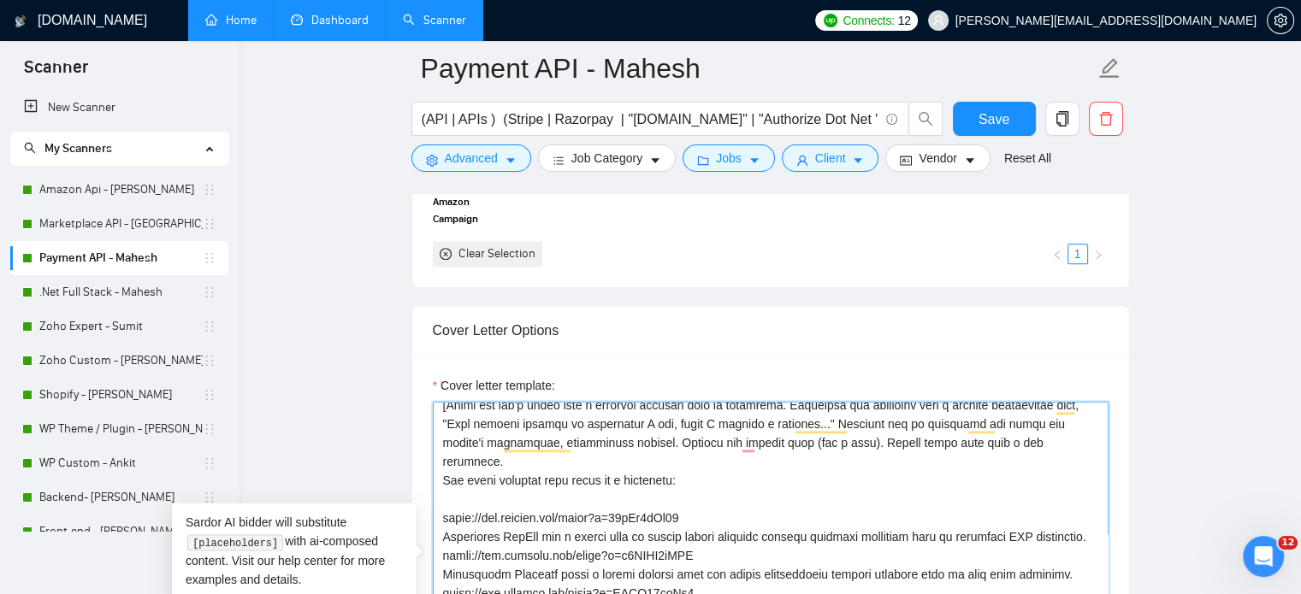
click at [443, 475] on textarea "Cover letter template:" at bounding box center [771, 594] width 676 height 385
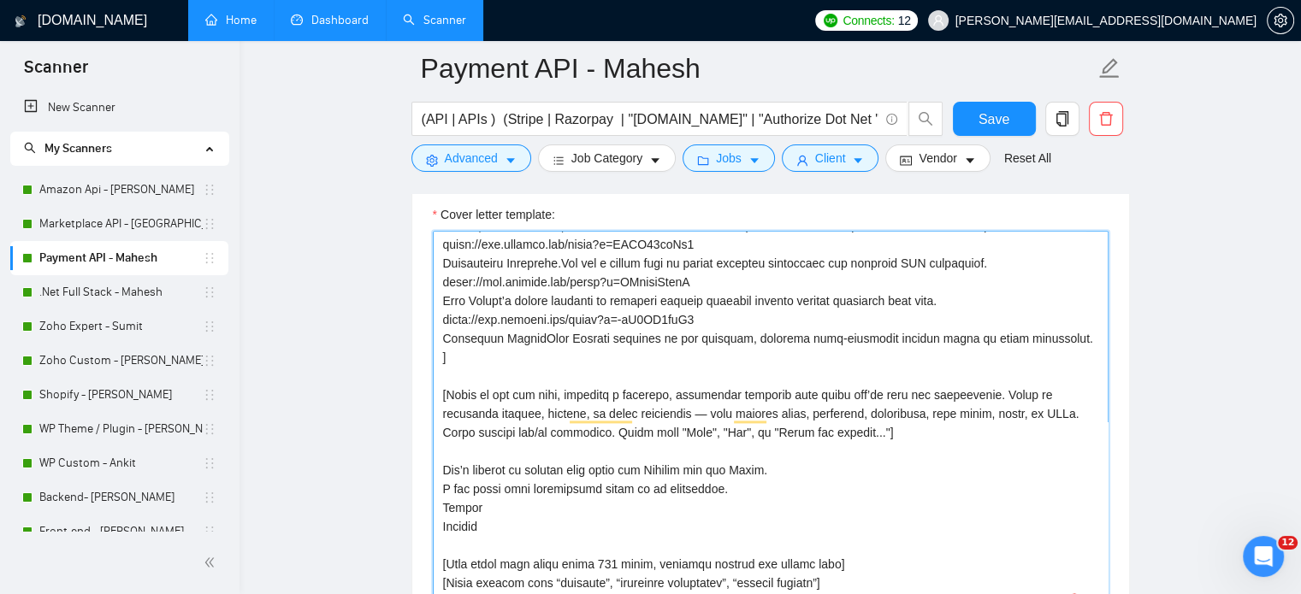
click at [441, 312] on textarea "Cover letter template:" at bounding box center [771, 423] width 676 height 385
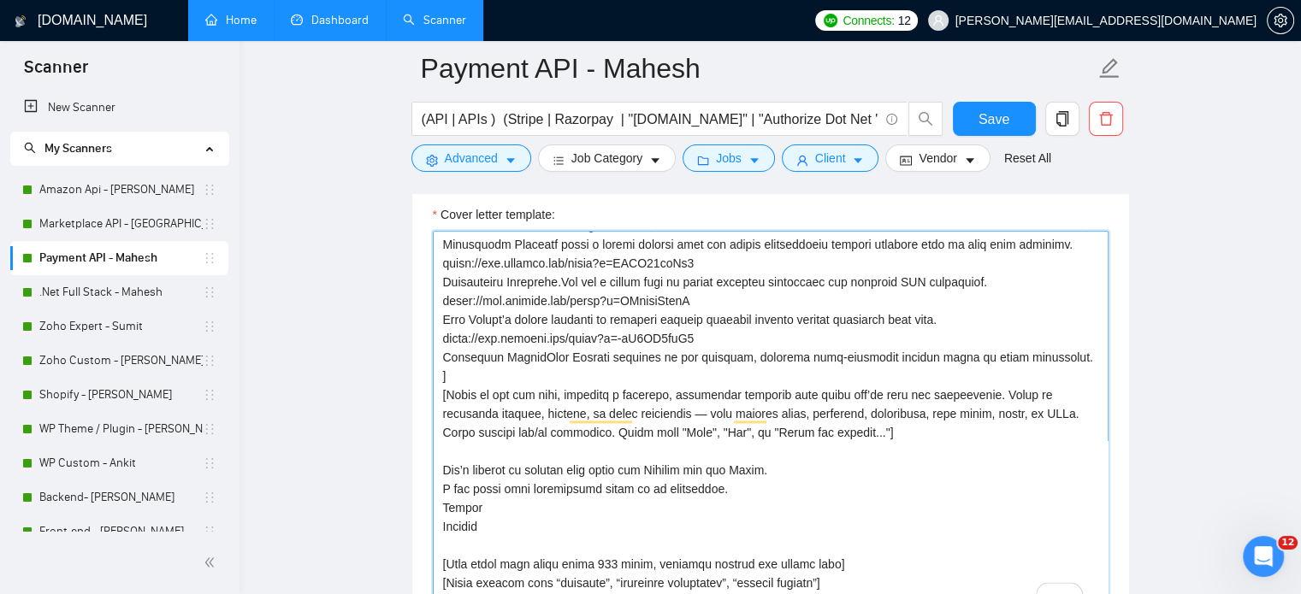
drag, startPoint x: 732, startPoint y: 405, endPoint x: 431, endPoint y: 407, distance: 301.1
click at [431, 407] on div "Cover Letter Options Cover letter template:" at bounding box center [770, 395] width 719 height 523
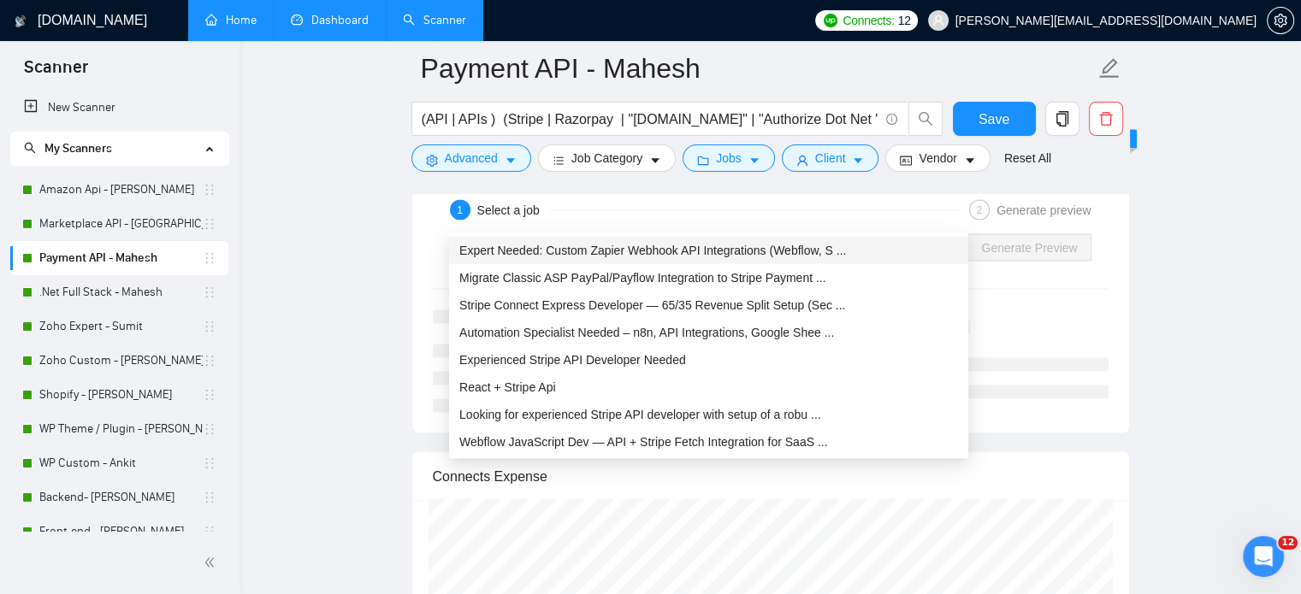
click at [961, 234] on div "Select a job" at bounding box center [707, 247] width 515 height 27
type textarea "Lo [Ipsumd sita]! Co adipi elit [seddo eiusmodtemp in utlabo et dolorem aliq en…"
click at [691, 279] on span "Migrate Classic ASP PayPal/Payflow Integration to Stripe Payment ..." at bounding box center [642, 278] width 367 height 14
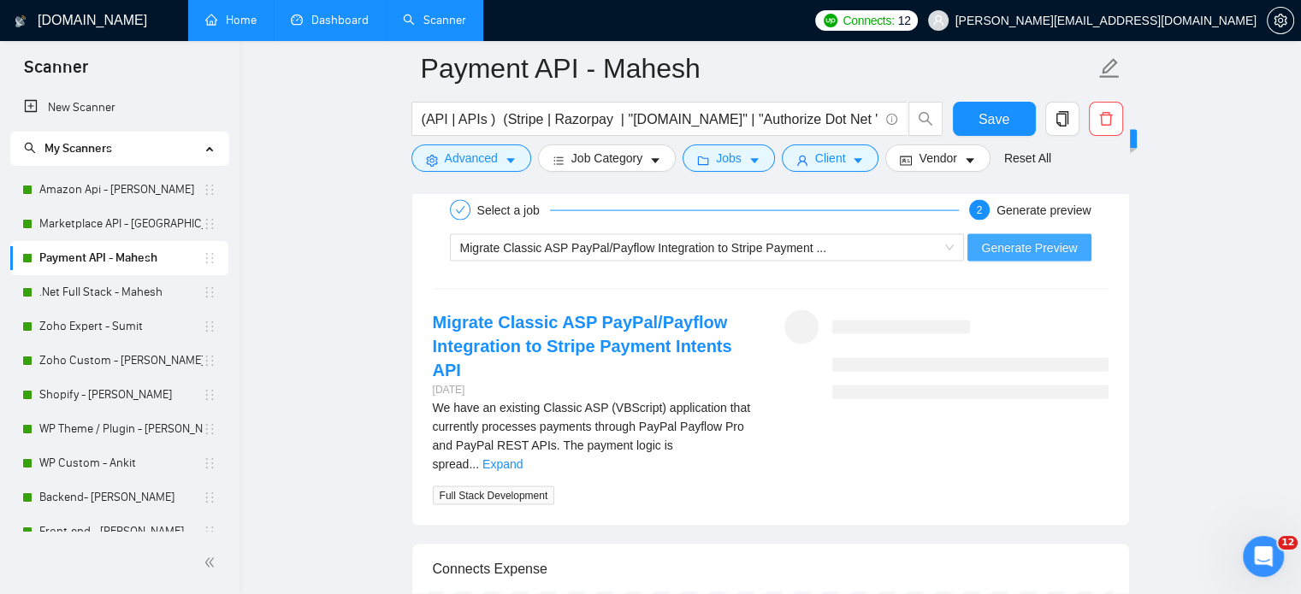
click at [1017, 239] on span "Generate Preview" at bounding box center [1029, 248] width 96 height 19
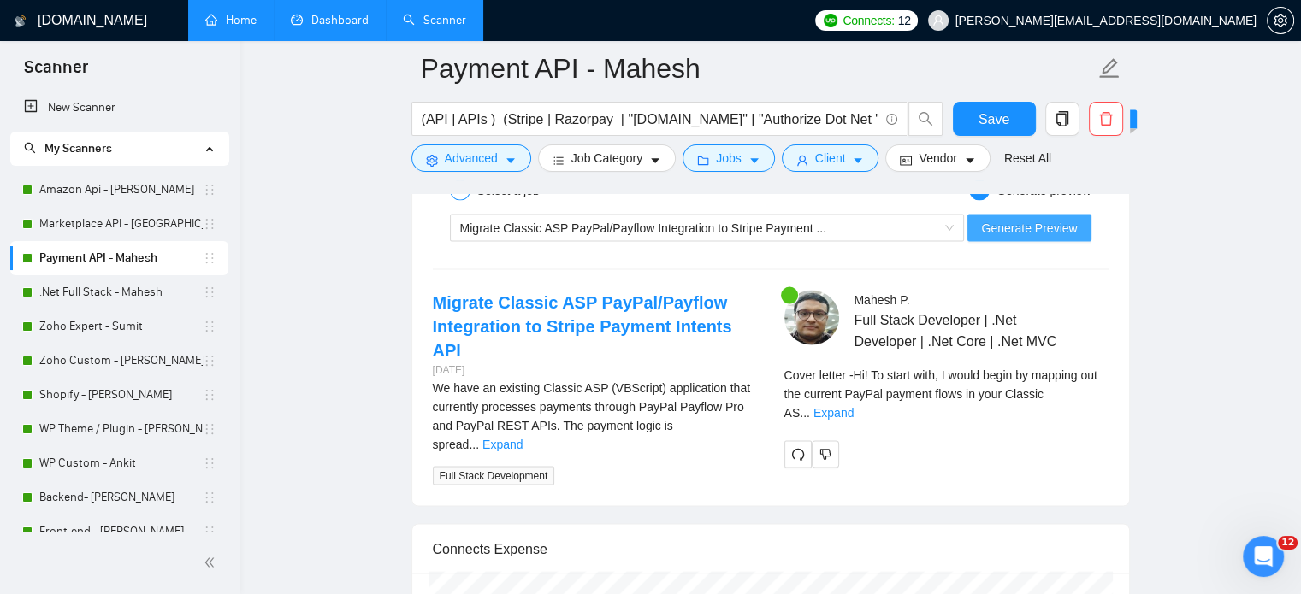
scroll to position [3551, 0]
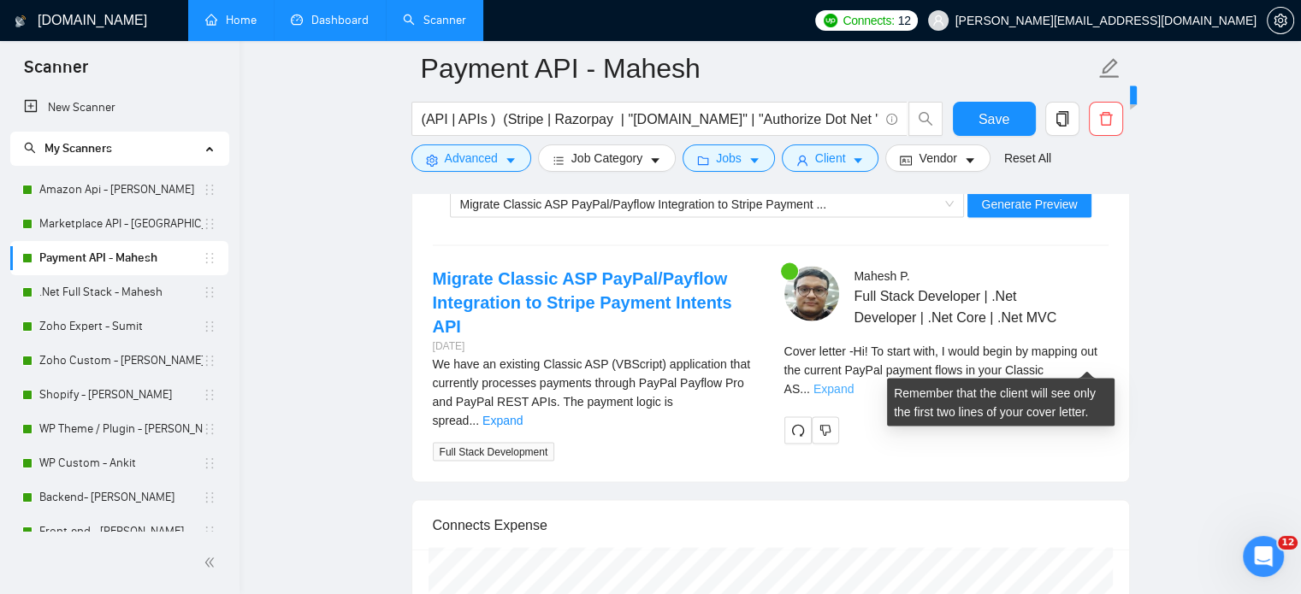
click at [854, 382] on link "Expand" at bounding box center [833, 389] width 40 height 14
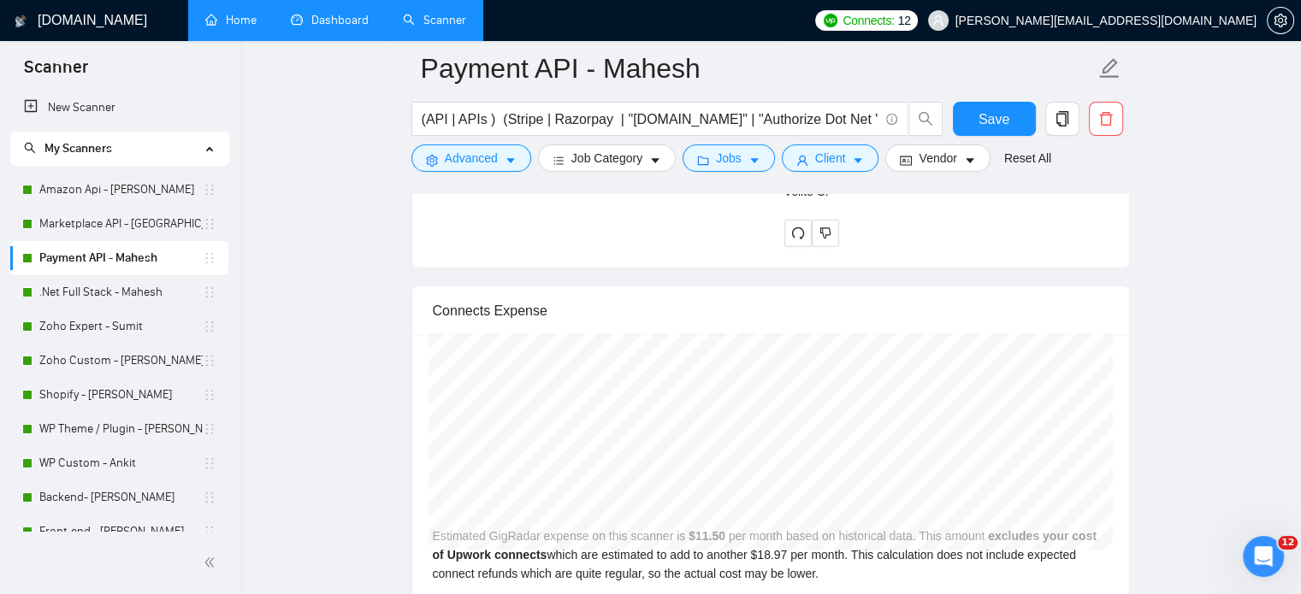
scroll to position [4256, 0]
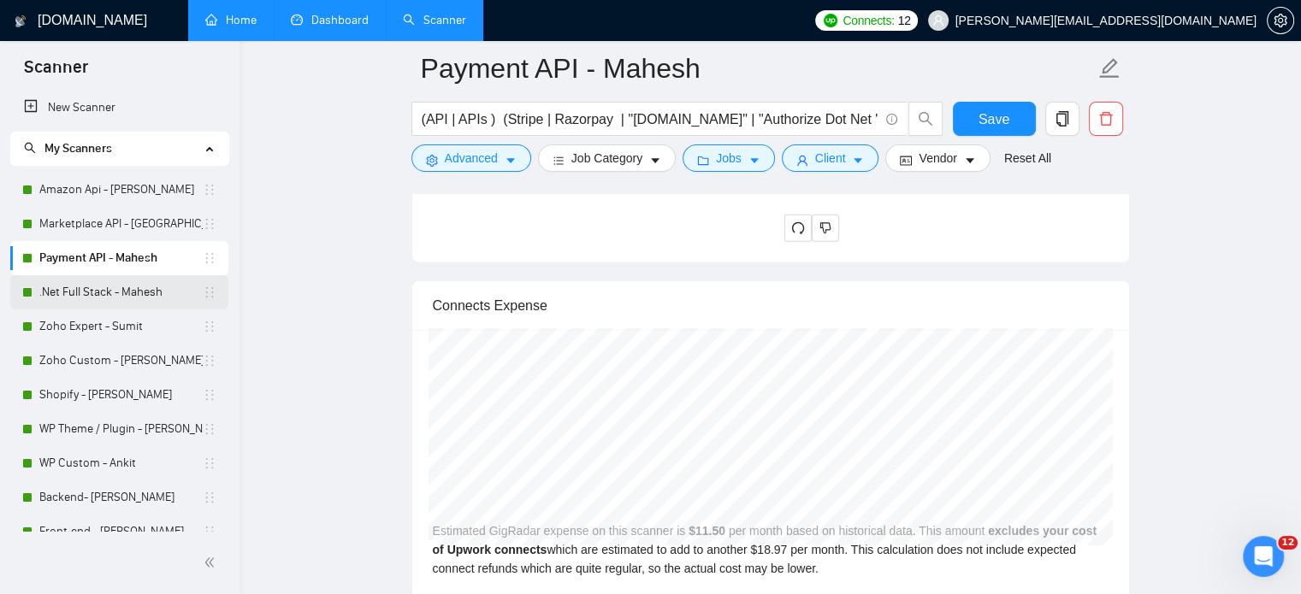
click at [171, 293] on link ".Net Full Stack - Mahesh" at bounding box center [120, 292] width 163 height 34
click at [999, 124] on span "Save" at bounding box center [994, 119] width 31 height 21
click at [98, 293] on link ".Net Full Stack - Mahesh" at bounding box center [120, 292] width 163 height 34
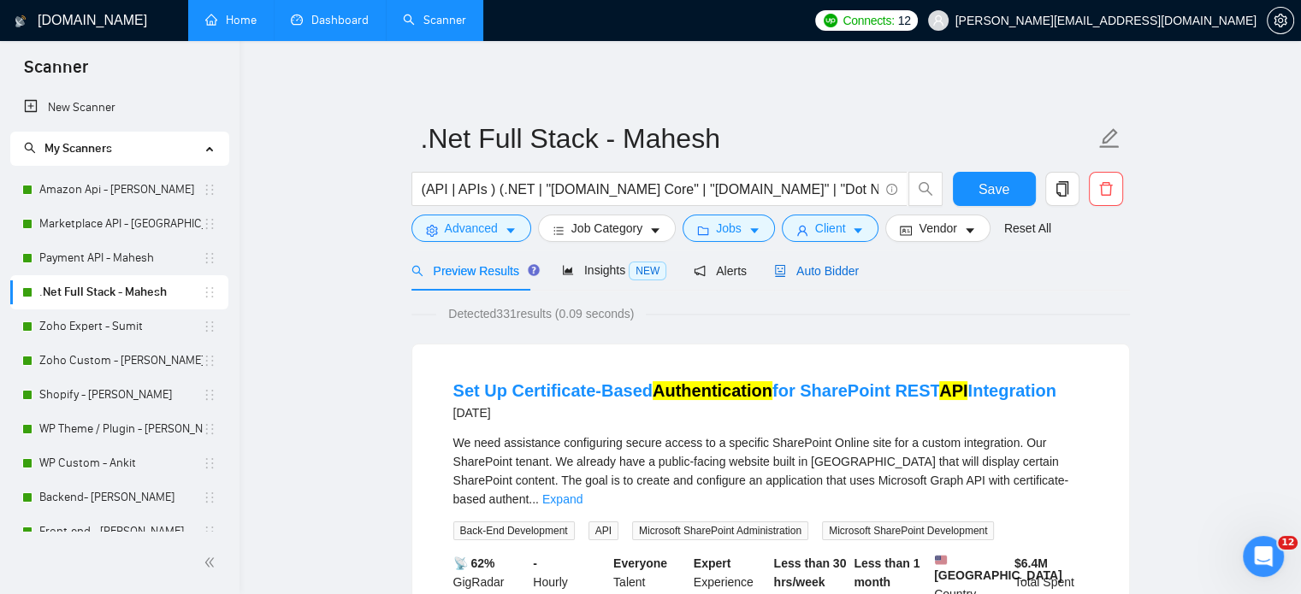
click at [801, 271] on span "Auto Bidder" at bounding box center [816, 271] width 85 height 14
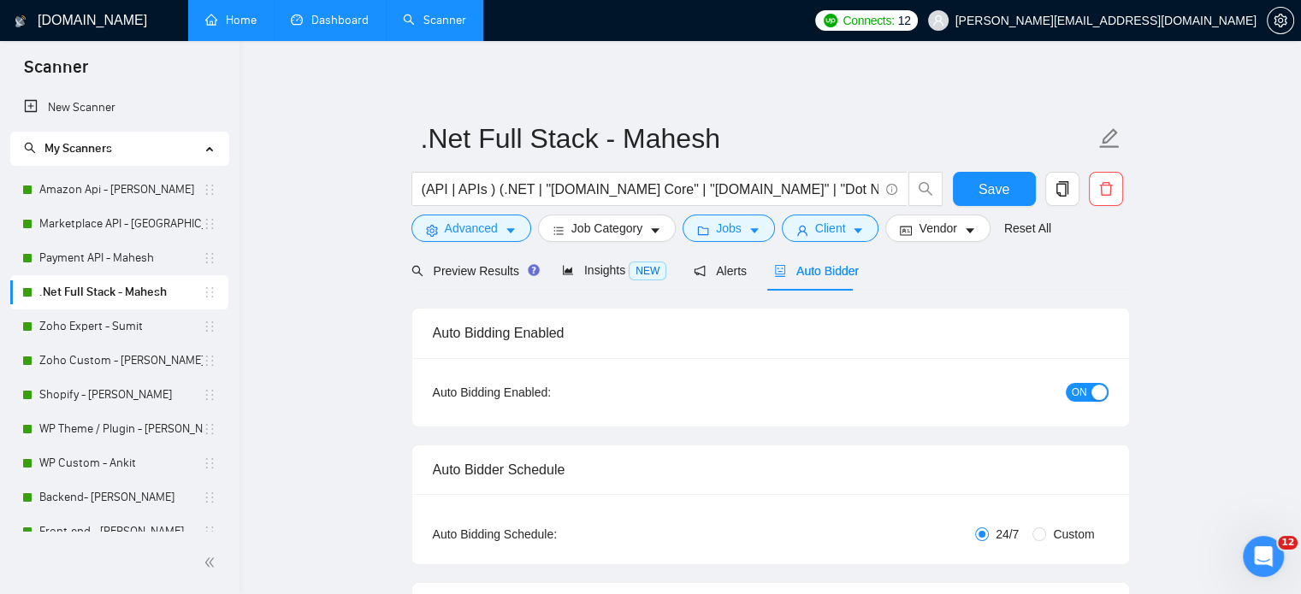
radio input "false"
radio input "true"
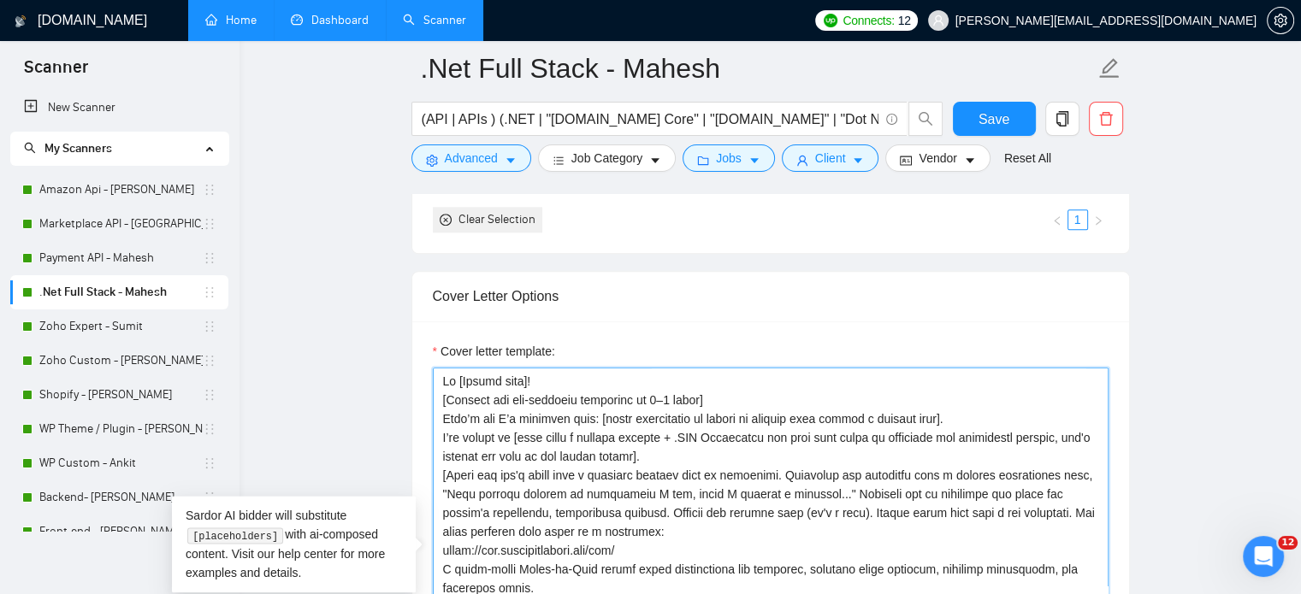
drag, startPoint x: 708, startPoint y: 396, endPoint x: 438, endPoint y: 406, distance: 270.5
click at [438, 406] on textarea "Cover letter template:" at bounding box center [771, 560] width 676 height 385
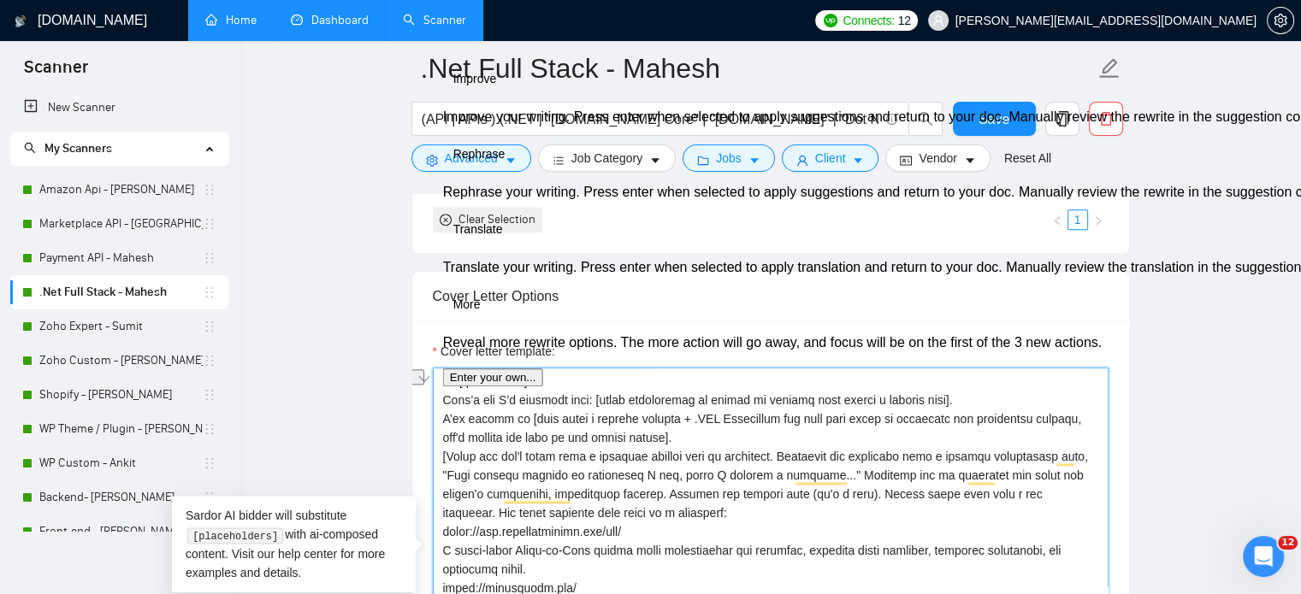
drag, startPoint x: 597, startPoint y: 396, endPoint x: 438, endPoint y: 401, distance: 159.2
click at [438, 401] on div "Cover Letter Options Cover letter template:" at bounding box center [770, 532] width 719 height 523
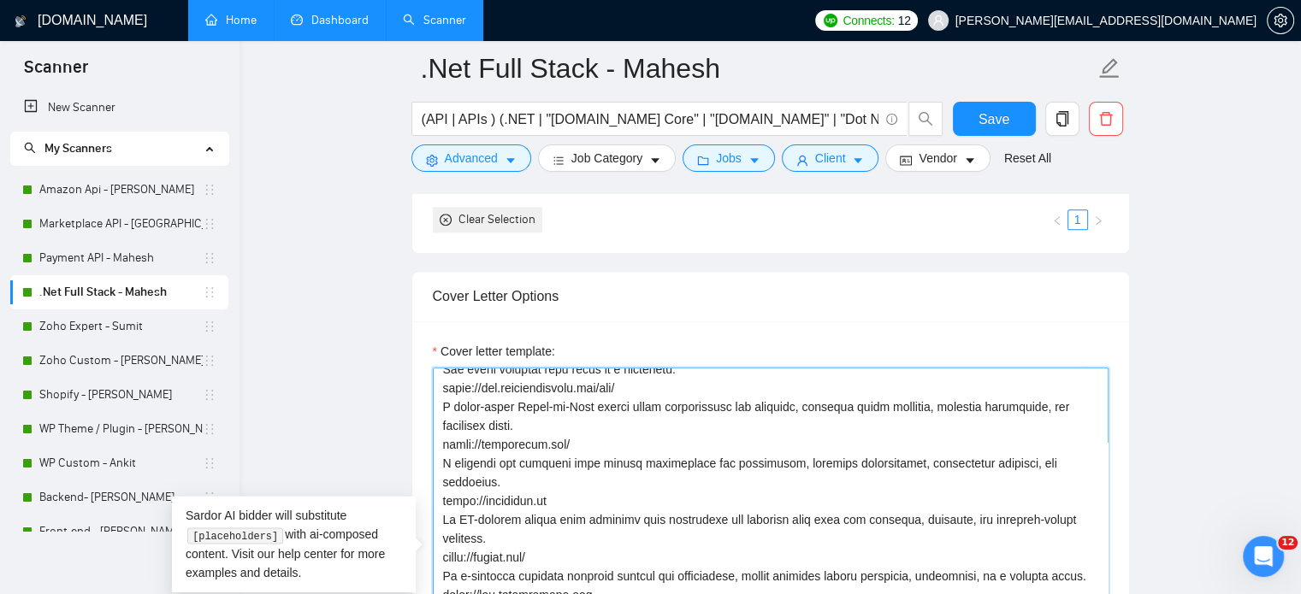
scroll to position [178, 0]
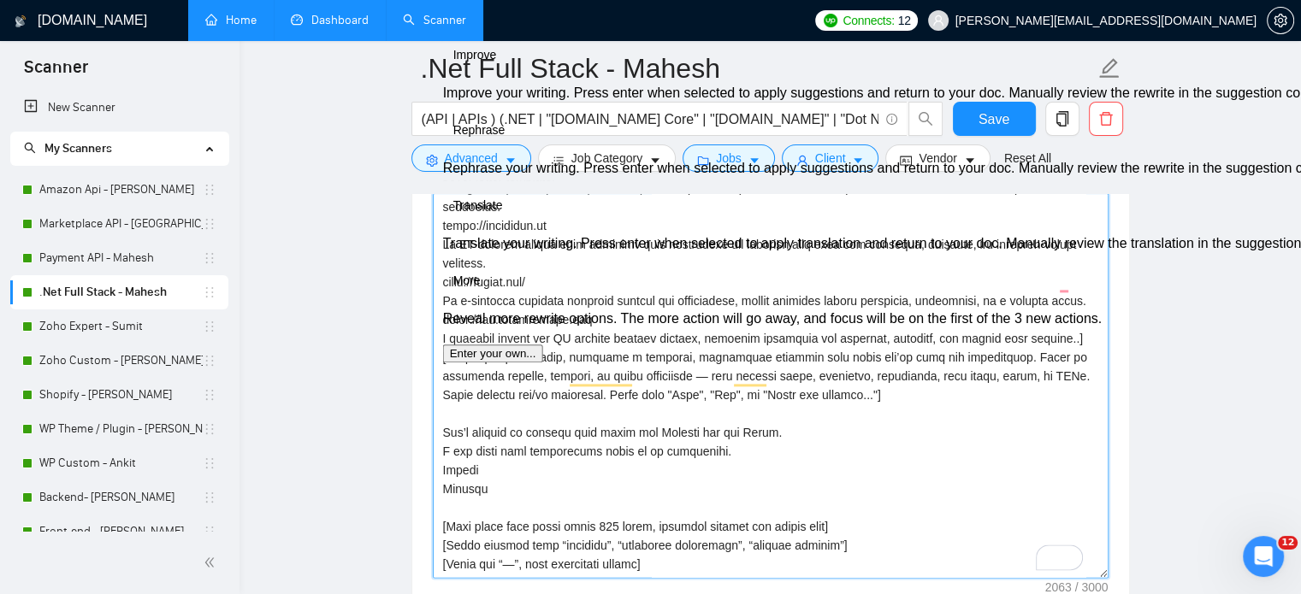
drag, startPoint x: 733, startPoint y: 395, endPoint x: 435, endPoint y: 396, distance: 298.5
click at [435, 396] on div "Cover Letter Options Cover letter template:" at bounding box center [770, 358] width 719 height 523
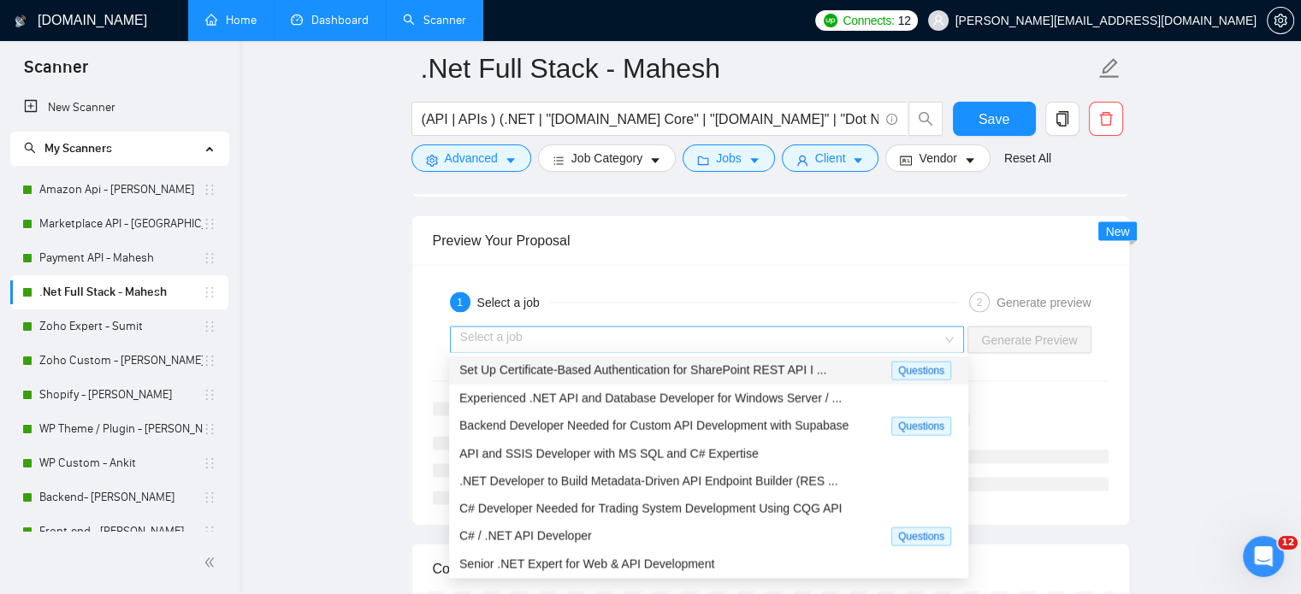
click at [956, 338] on div "Select a job" at bounding box center [707, 340] width 515 height 27
click at [752, 398] on span "Experienced .NET API and Database Developer for Windows Server / ..." at bounding box center [650, 399] width 382 height 14
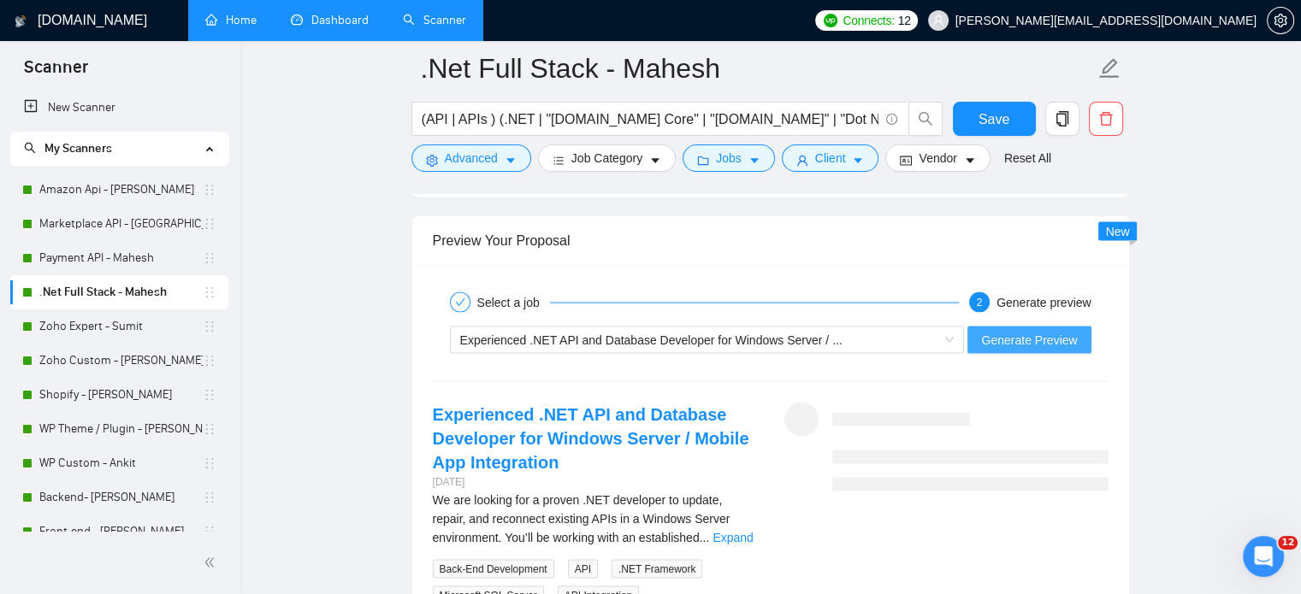
click at [1002, 337] on span "Generate Preview" at bounding box center [1029, 340] width 96 height 19
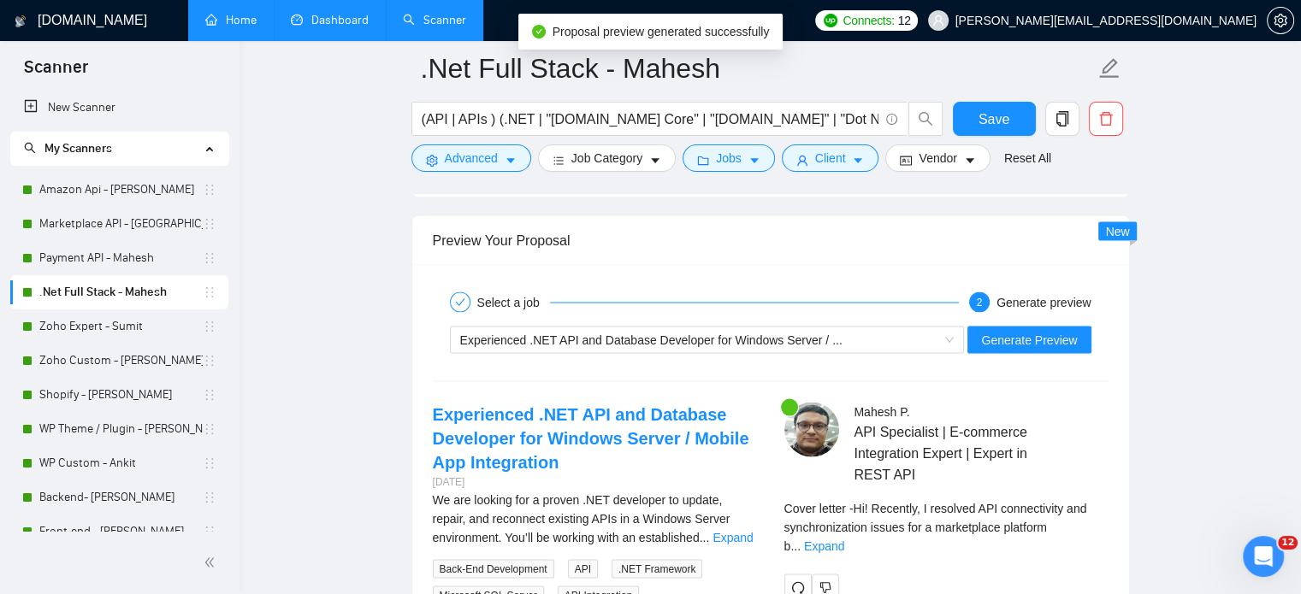
click at [943, 234] on div "Preview Your Proposal" at bounding box center [771, 240] width 676 height 49
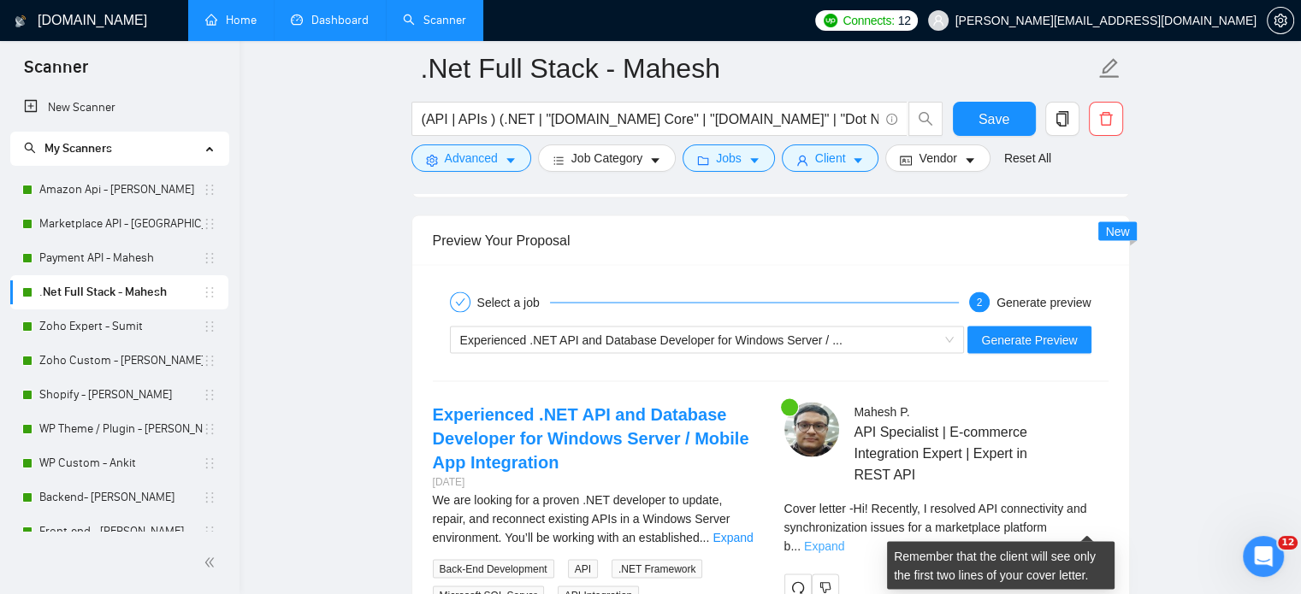
click at [844, 540] on link "Expand" at bounding box center [824, 547] width 40 height 14
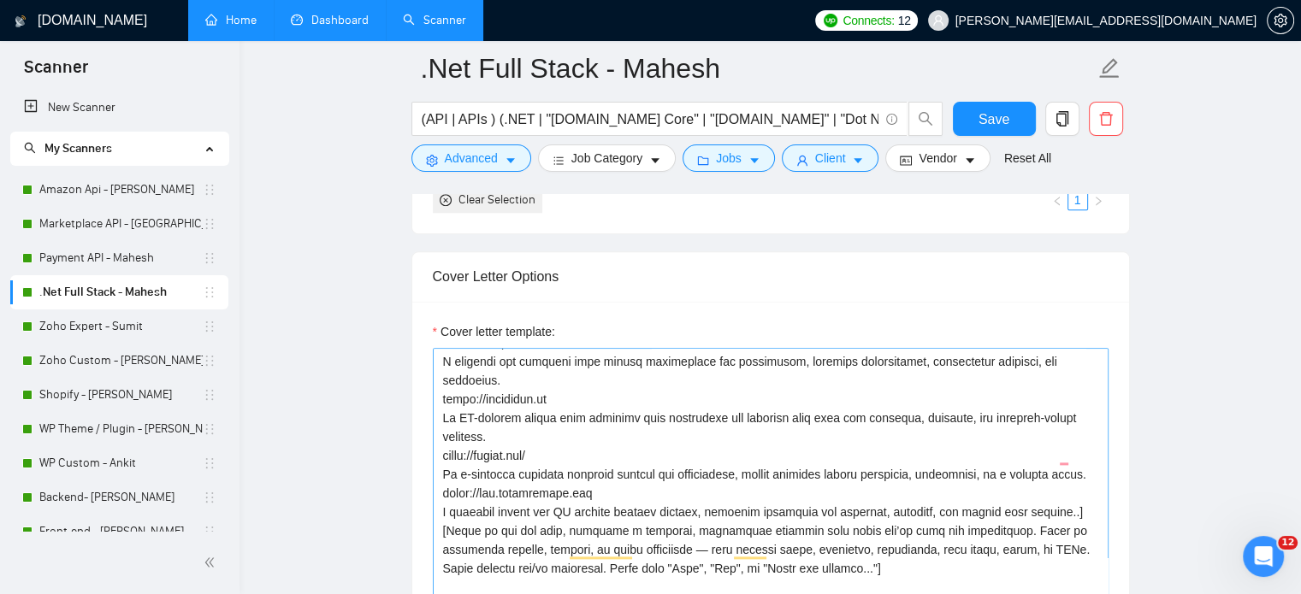
scroll to position [0, 0]
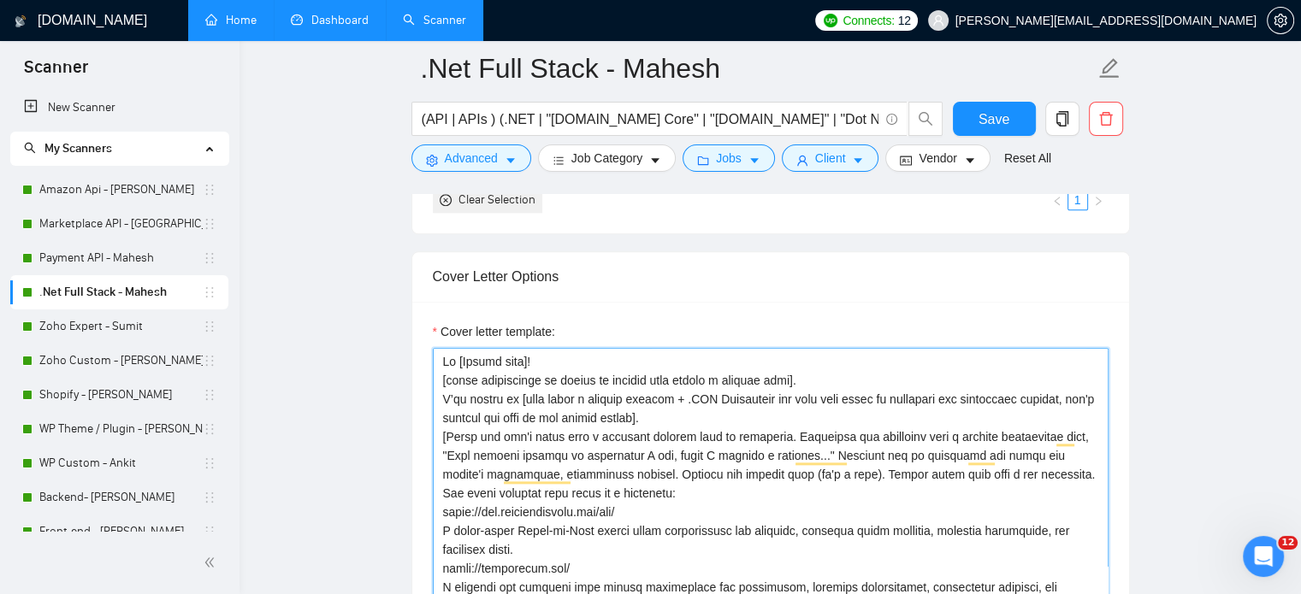
click at [530, 360] on textarea "Cover letter template:" at bounding box center [771, 540] width 676 height 385
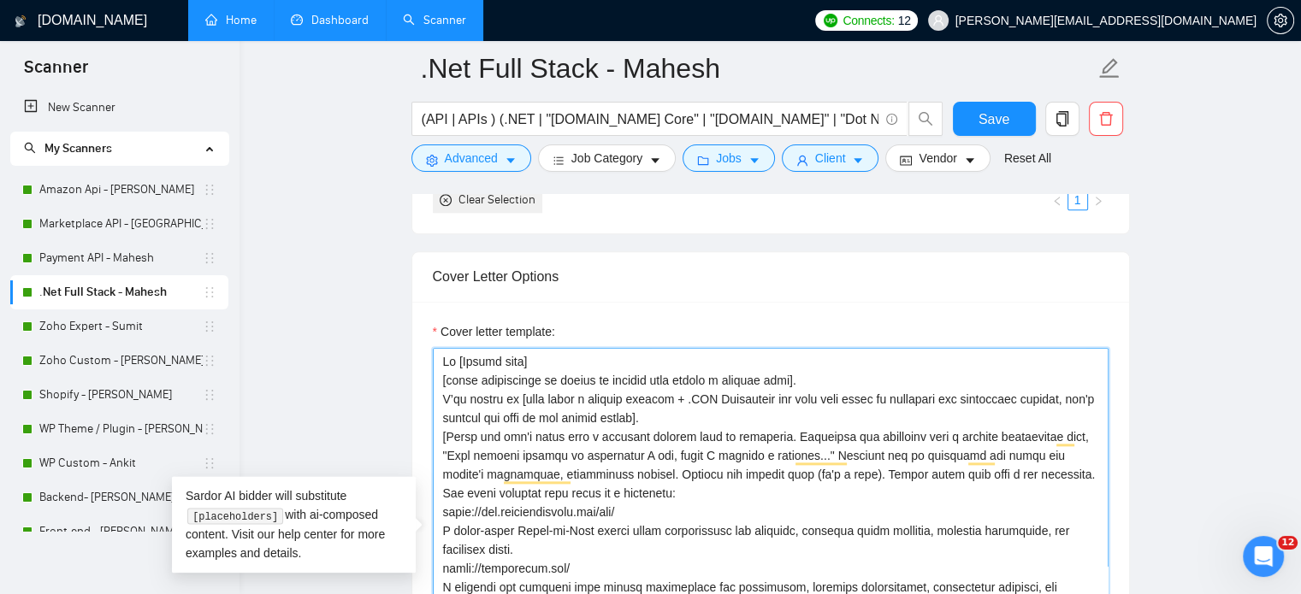
click at [455, 358] on textarea "Cover letter template:" at bounding box center [771, 540] width 676 height 385
type textarea "Lorem [Ipsumd sita] [conse adipiscinge se doeius te incidid utla etdolo m aliqu…"
click at [991, 115] on span "Save" at bounding box center [994, 119] width 31 height 21
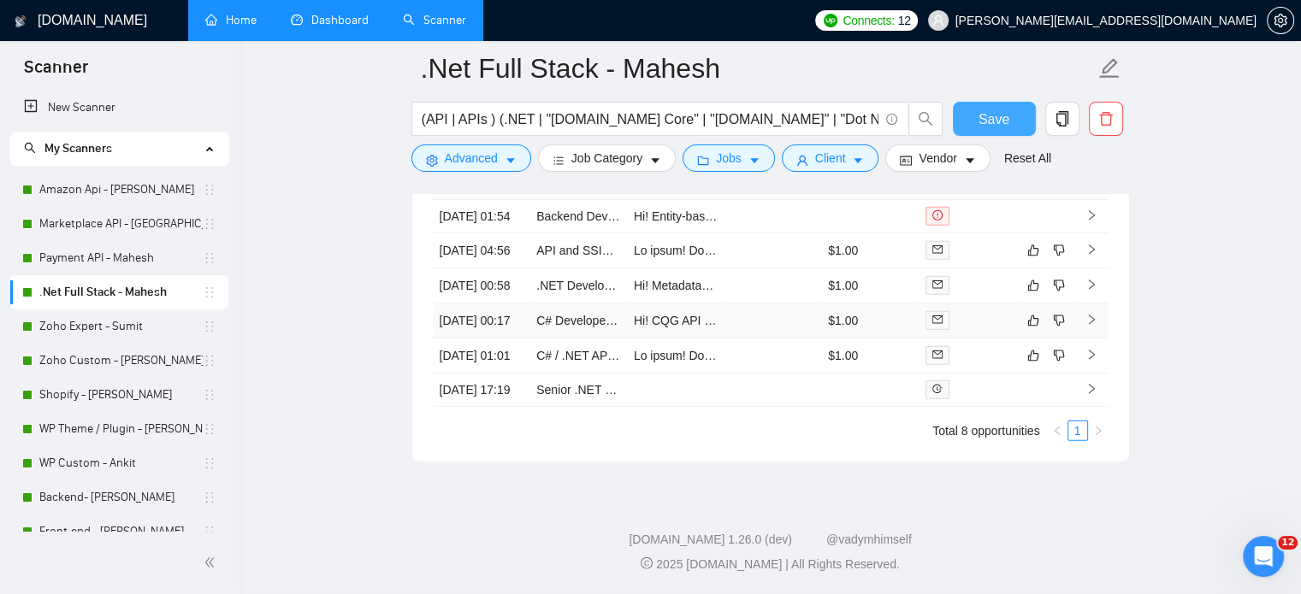
scroll to position [4910, 0]
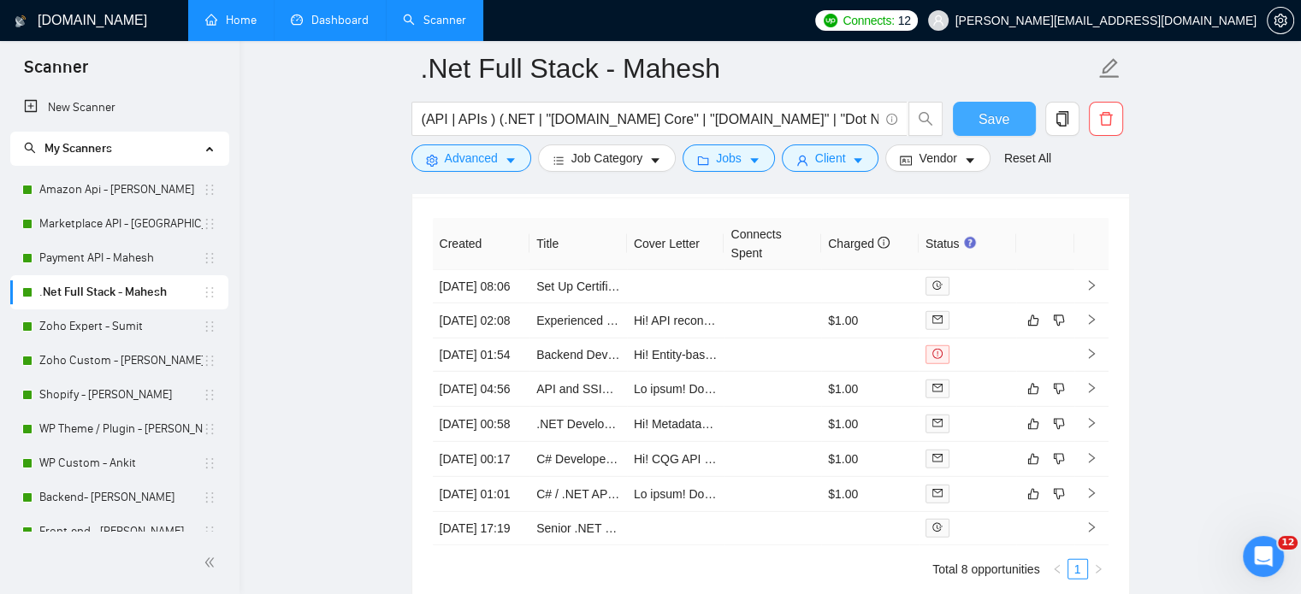
click at [985, 119] on span "Save" at bounding box center [994, 119] width 31 height 21
click at [99, 334] on link "Zoho Expert - Sumit" at bounding box center [120, 327] width 163 height 34
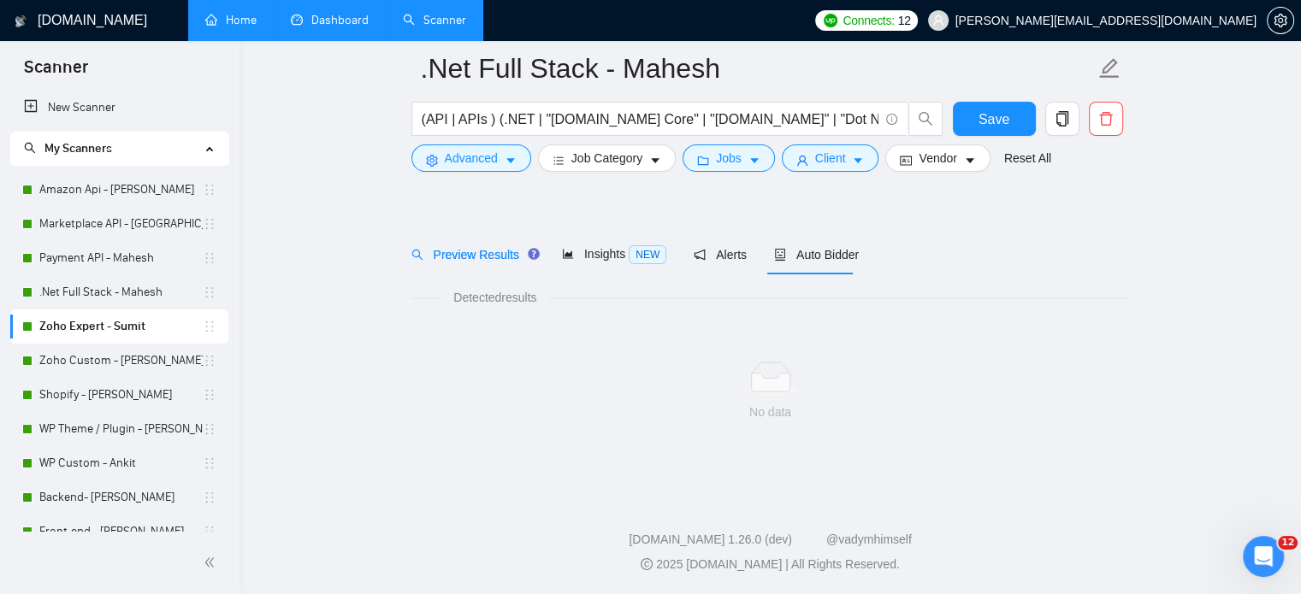
scroll to position [30, 0]
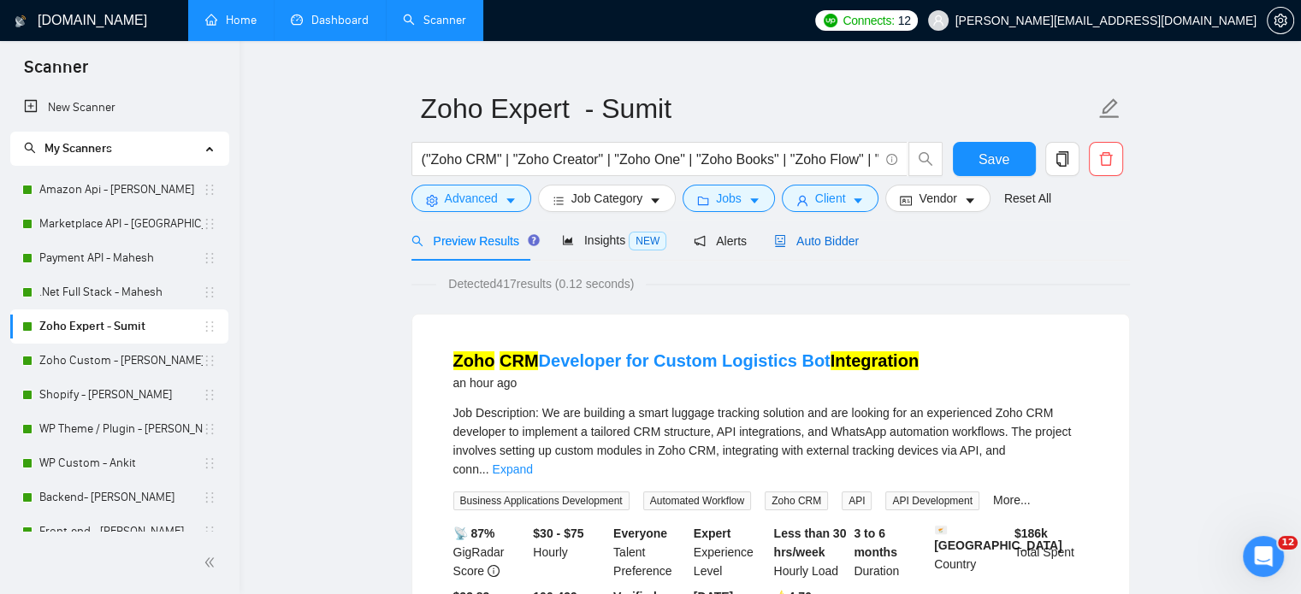
click at [807, 239] on span "Auto Bidder" at bounding box center [816, 241] width 85 height 14
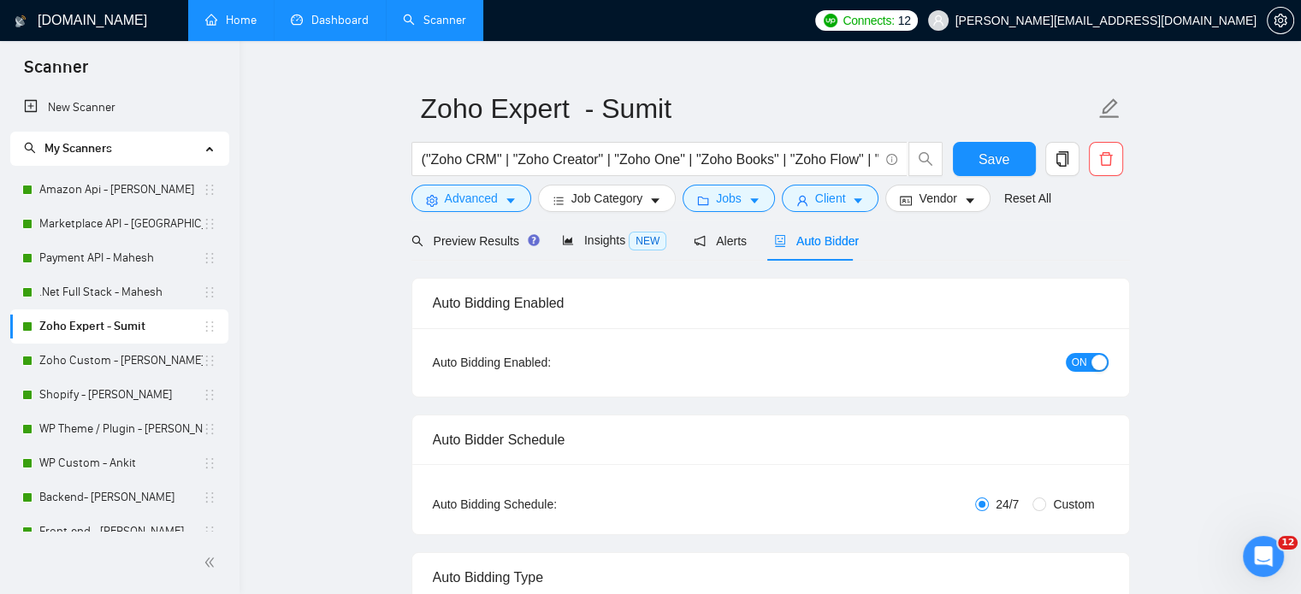
radio input "false"
radio input "true"
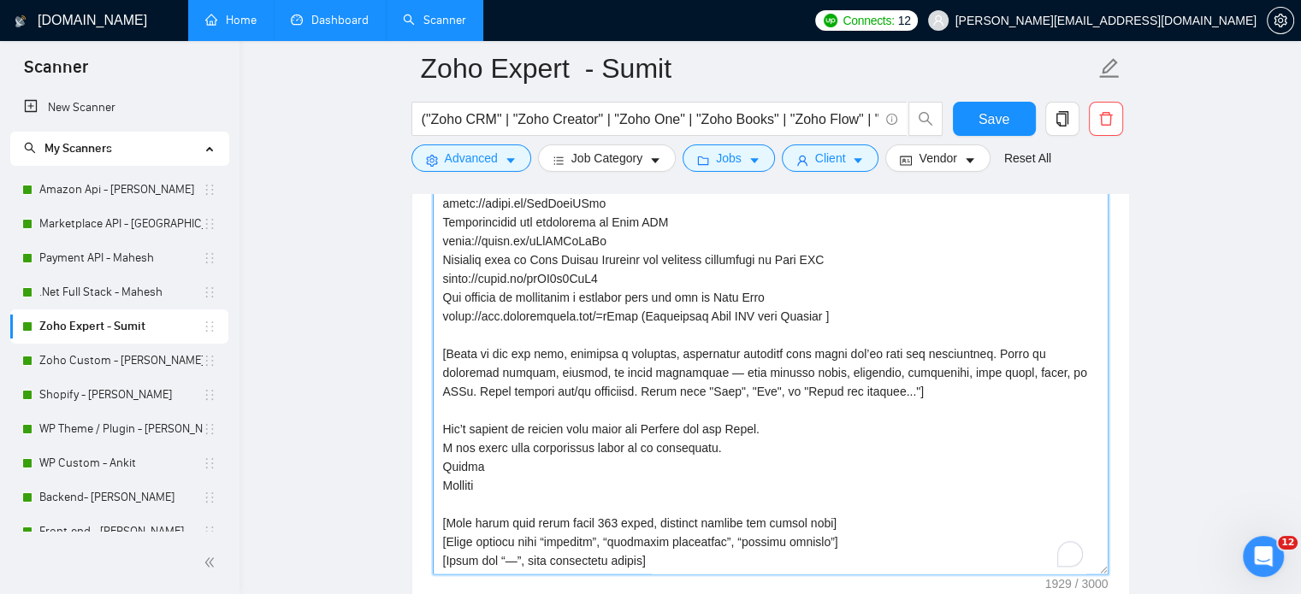
scroll to position [319, 0]
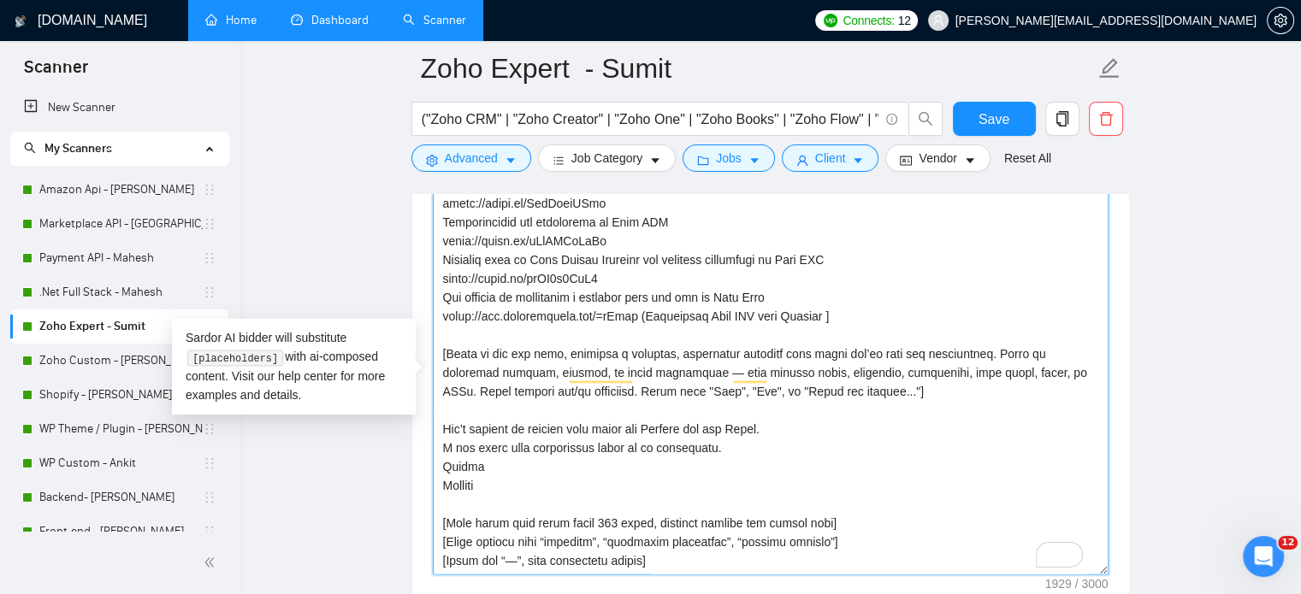
drag, startPoint x: 735, startPoint y: 389, endPoint x: 417, endPoint y: 389, distance: 317.3
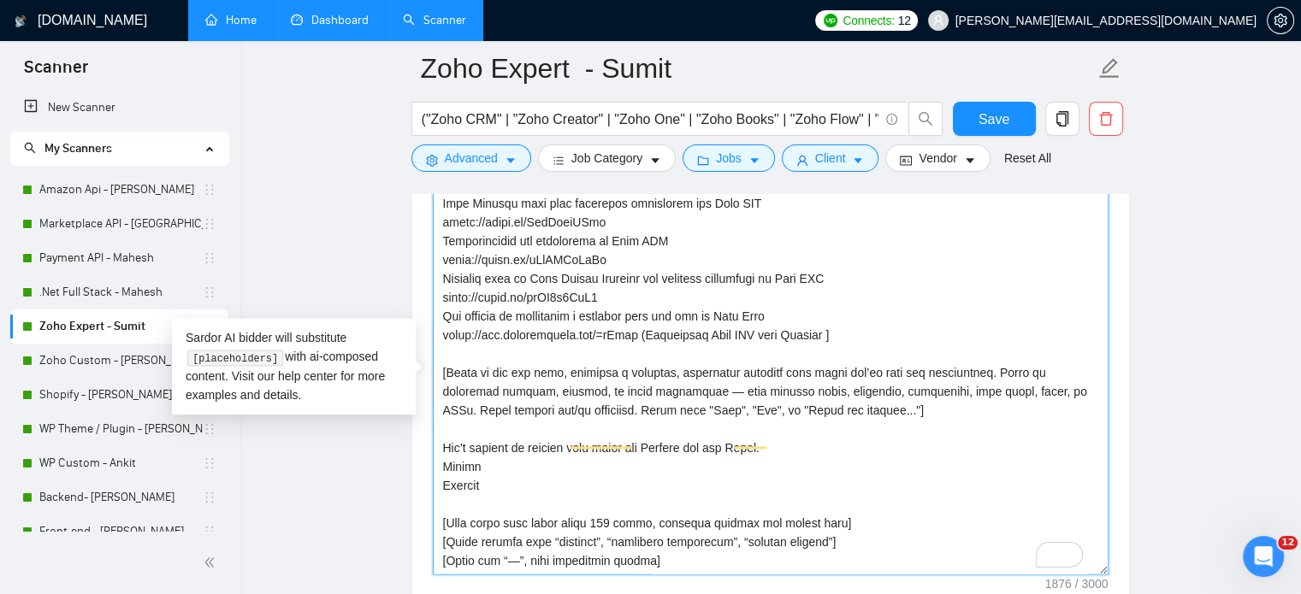
scroll to position [186, 0]
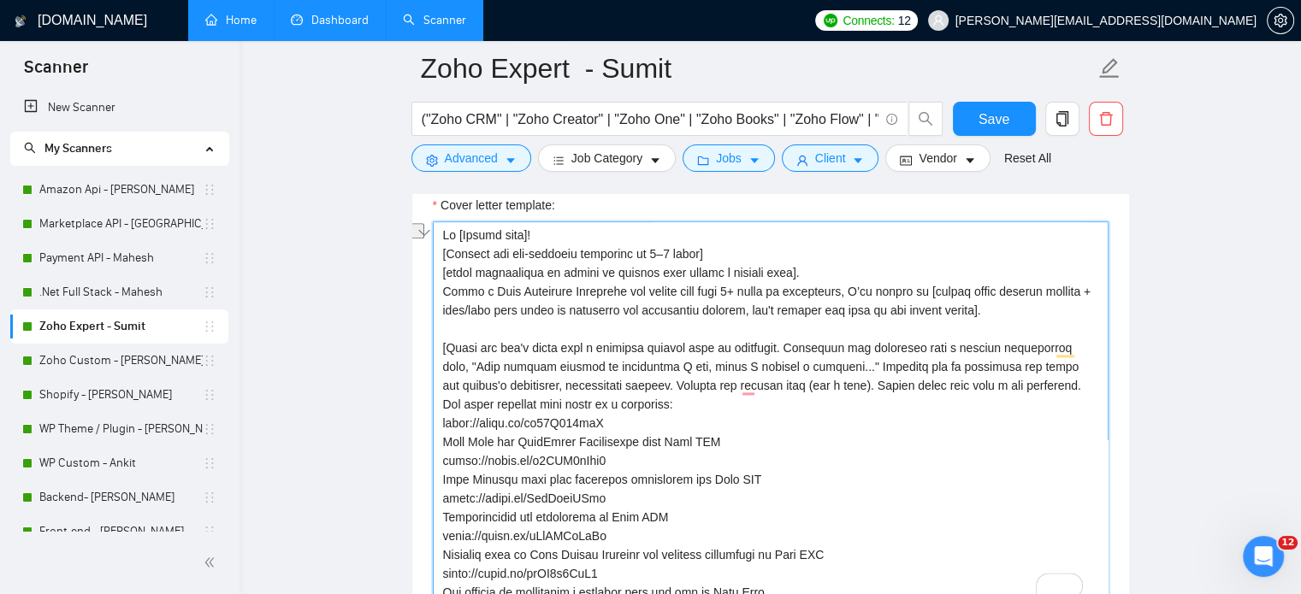
drag, startPoint x: 706, startPoint y: 256, endPoint x: 435, endPoint y: 251, distance: 271.2
click at [435, 251] on div "Cover Letter Options Cover letter template:" at bounding box center [770, 386] width 719 height 523
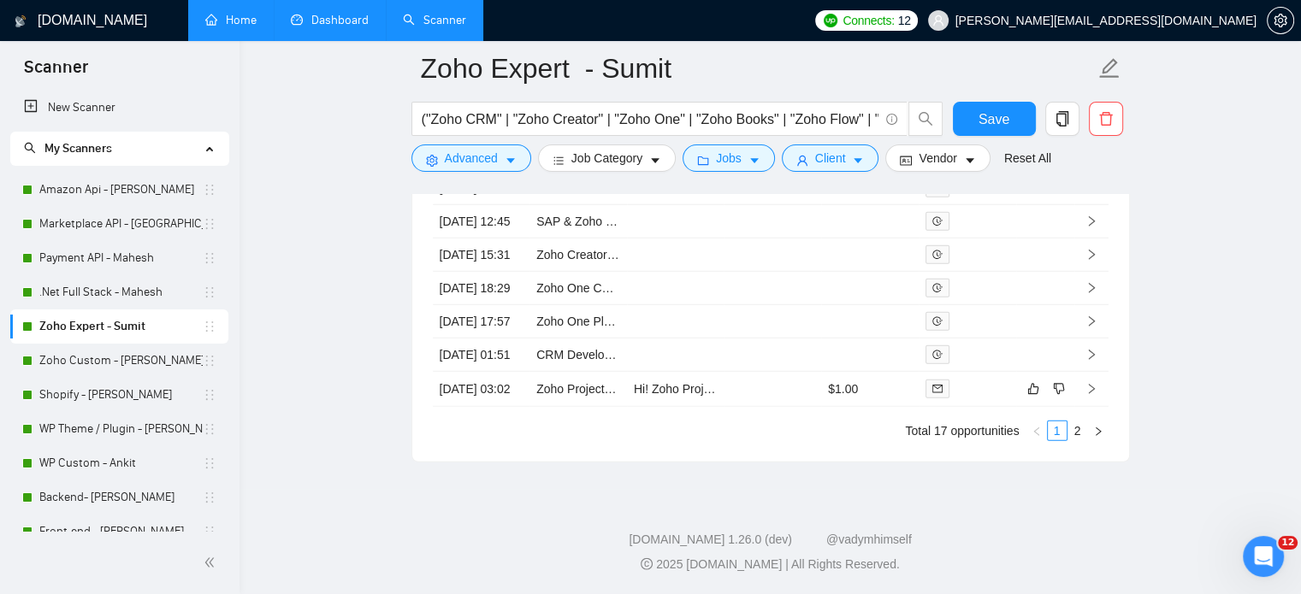
type textarea "Lo [Ipsumd sita]! [conse adipiscinge se doeius te incidid utla etdolo m aliquae…"
